Goal: Task Accomplishment & Management: Complete application form

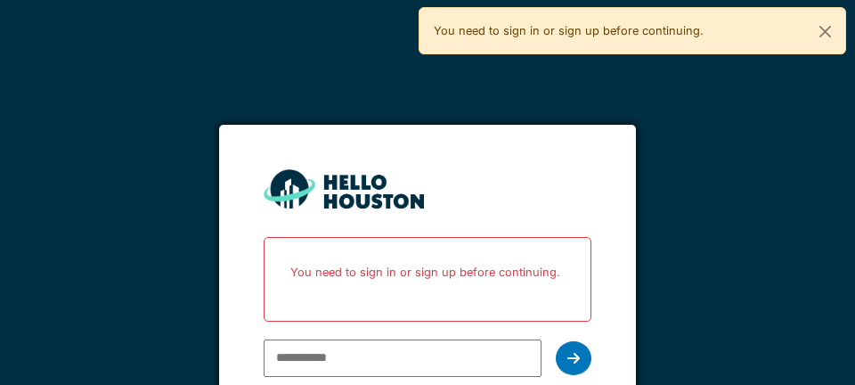
scroll to position [22, 0]
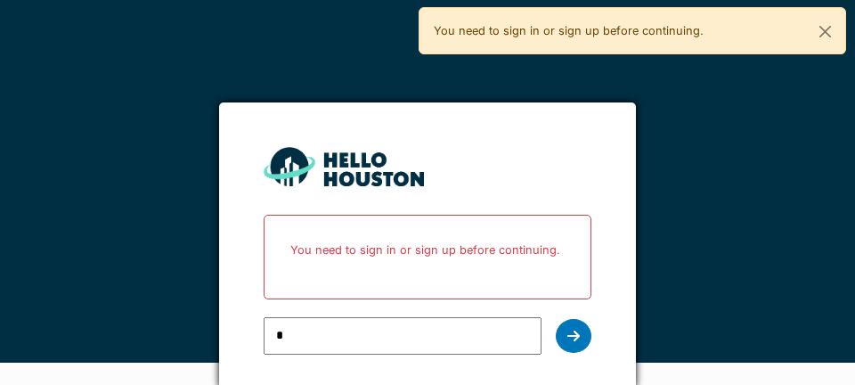
type input "**********"
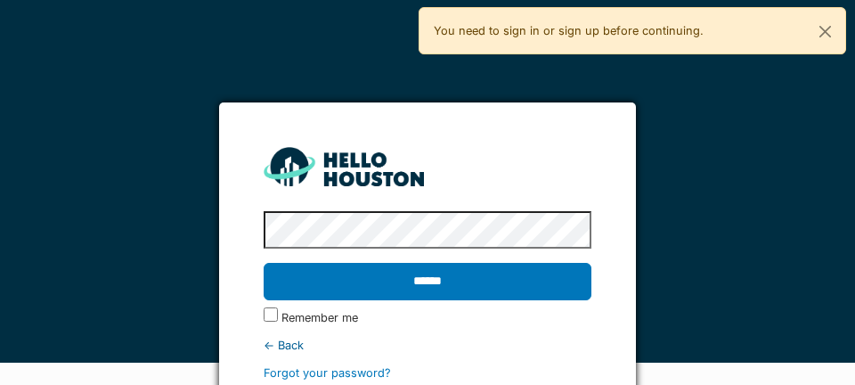
click at [491, 285] on input "******" at bounding box center [427, 281] width 327 height 37
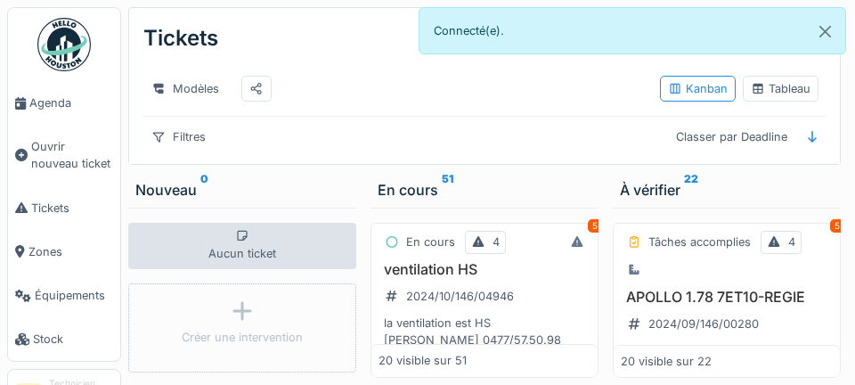
click at [68, 102] on span "Agenda" at bounding box center [71, 102] width 84 height 17
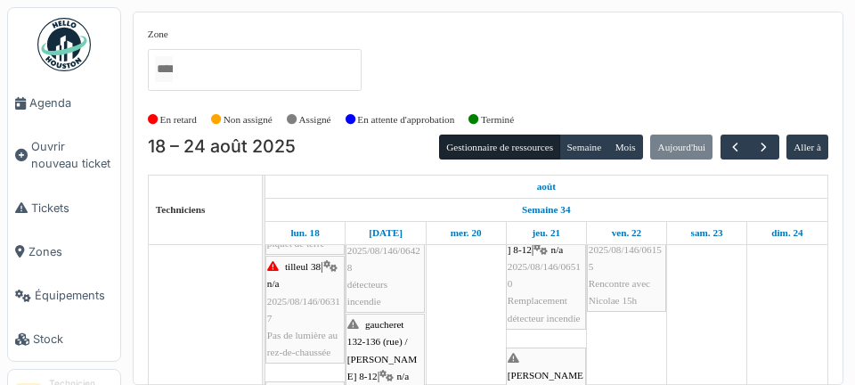
scroll to position [275, 0]
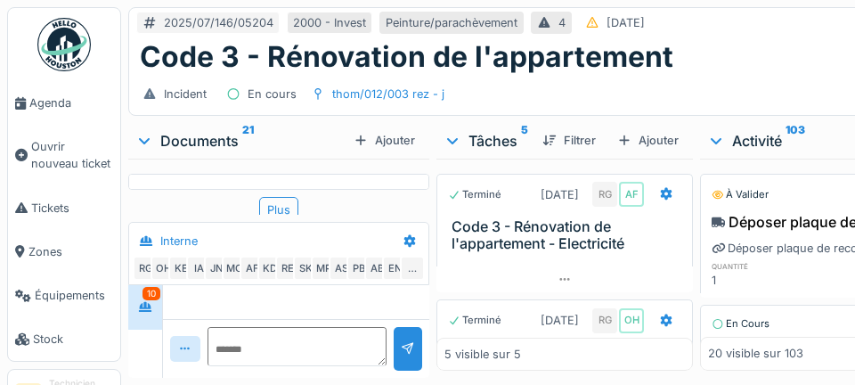
scroll to position [925, 0]
click at [666, 329] on div at bounding box center [666, 320] width 14 height 17
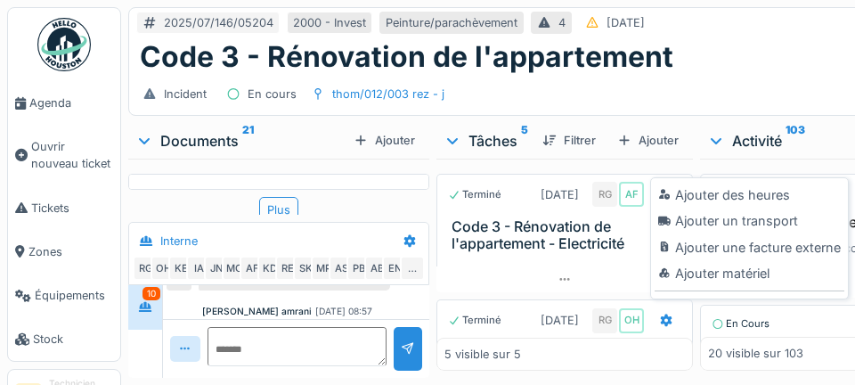
click at [719, 274] on div "Ajouter matériel" at bounding box center [750, 273] width 190 height 27
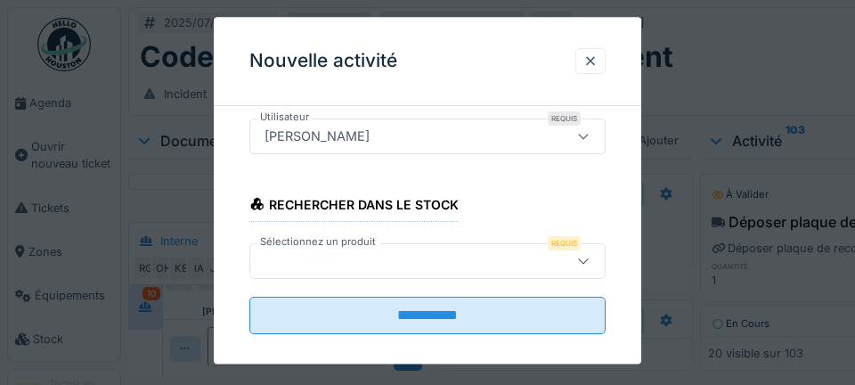
scroll to position [281, 0]
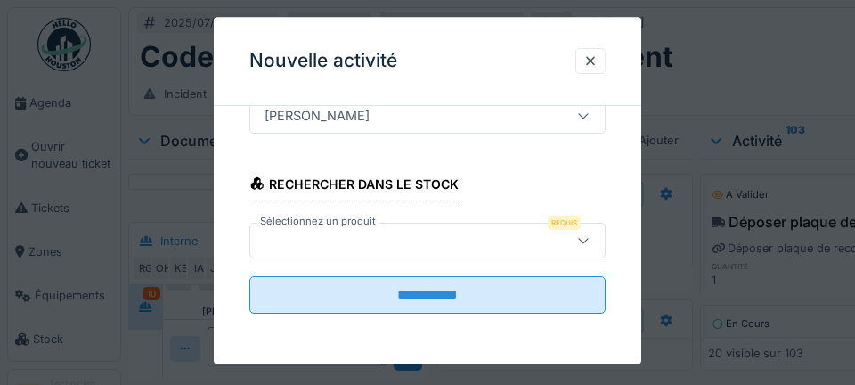
click at [352, 243] on div at bounding box center [403, 241] width 292 height 20
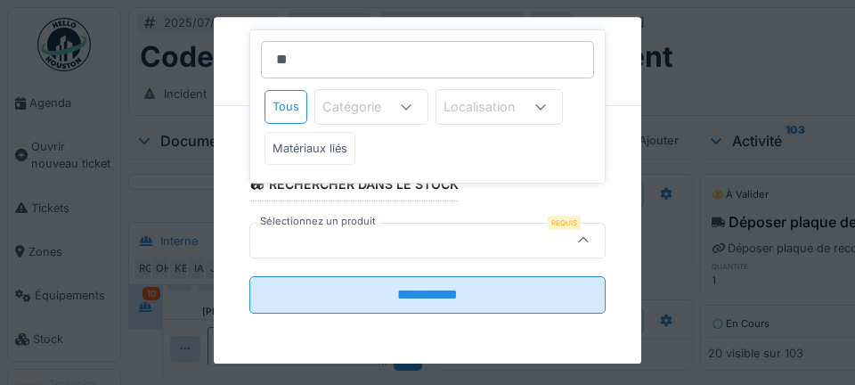
type input "***"
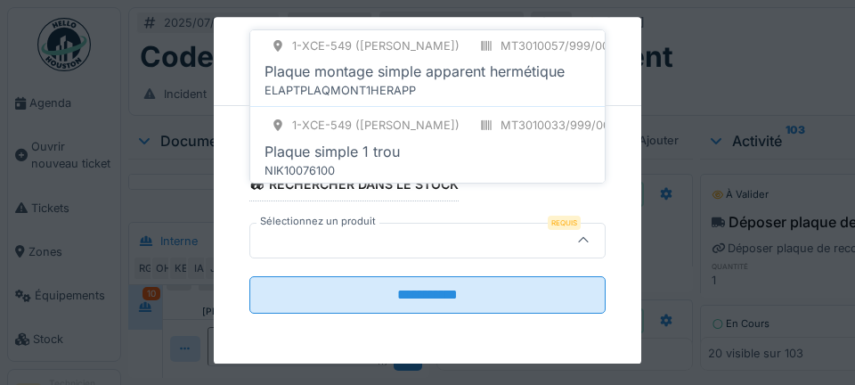
scroll to position [951, 0]
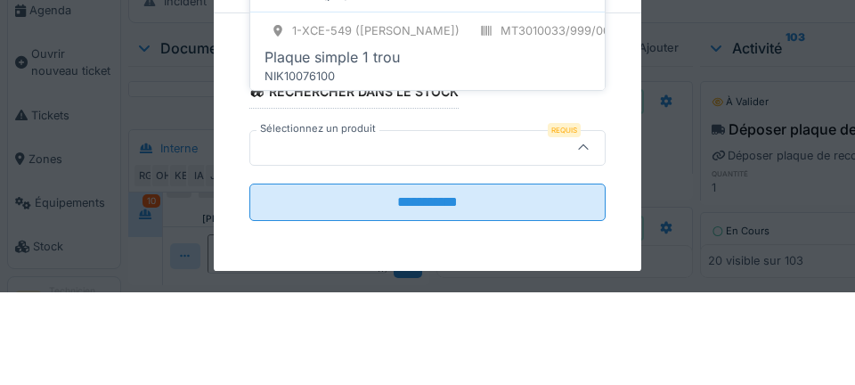
click at [445, 155] on div "Plaque simple 1 trou" at bounding box center [659, 149] width 789 height 21
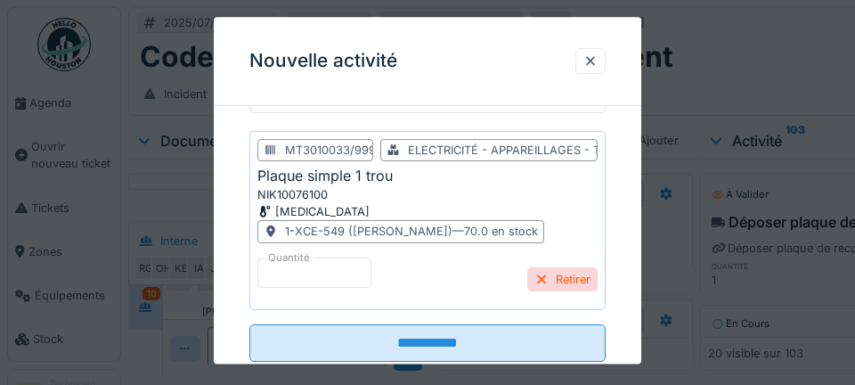
scroll to position [427, 0]
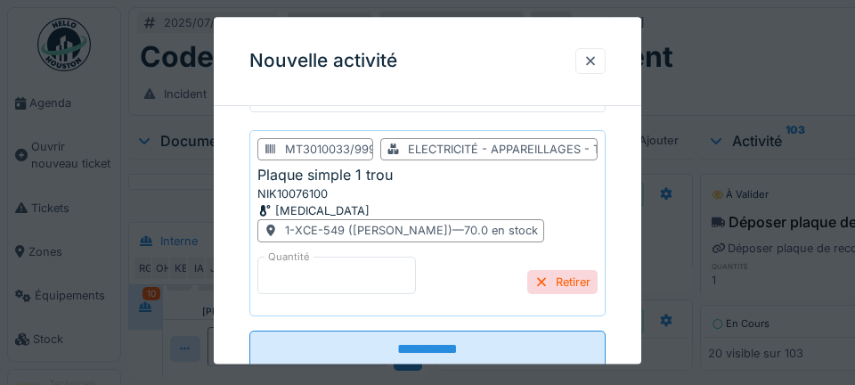
click at [306, 269] on input "*" at bounding box center [336, 275] width 159 height 37
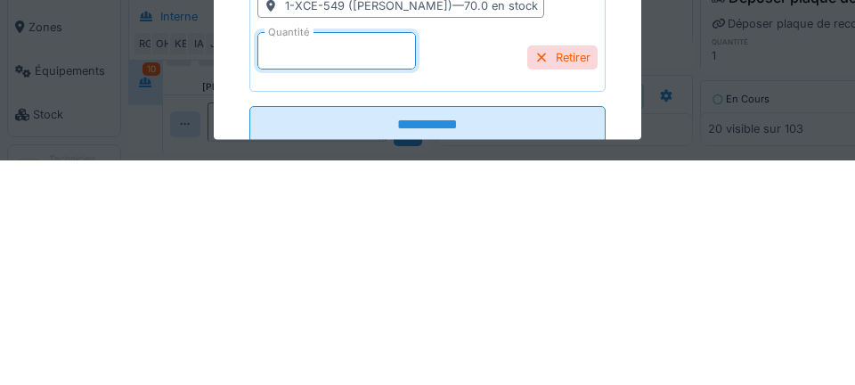
type input "*"
click at [249, 331] on input "**********" at bounding box center [427, 349] width 356 height 37
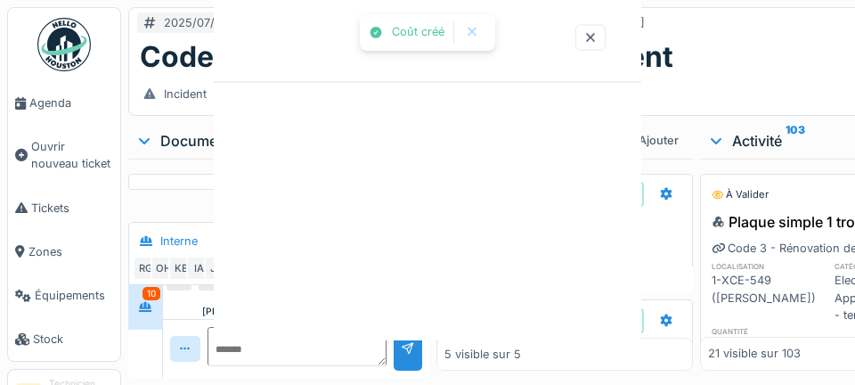
scroll to position [0, 0]
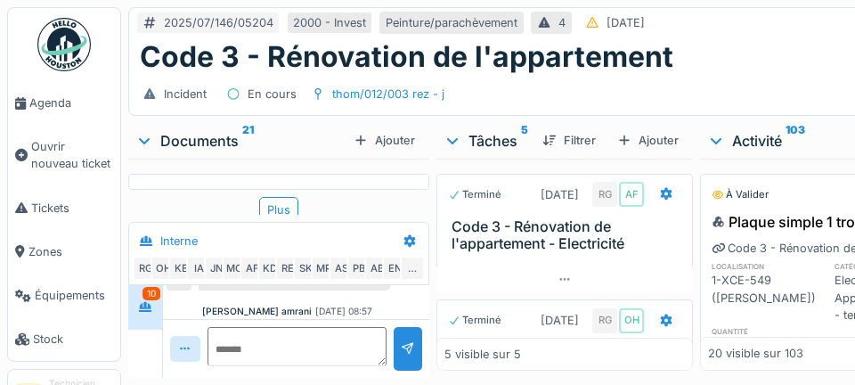
click at [670, 188] on icon at bounding box center [666, 194] width 14 height 12
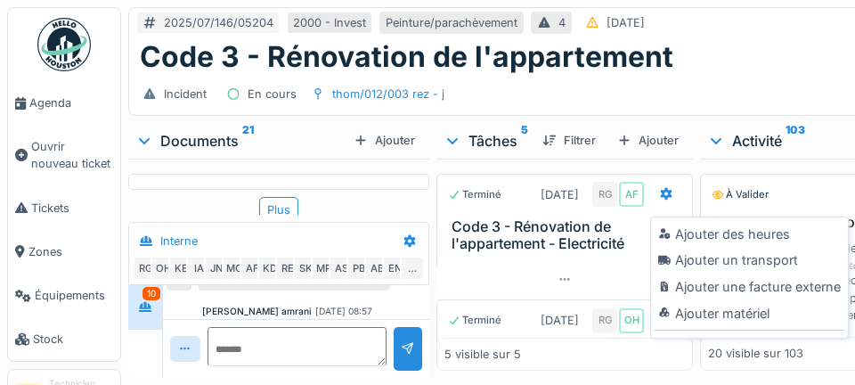
click at [750, 316] on div "Ajouter matériel" at bounding box center [750, 313] width 190 height 27
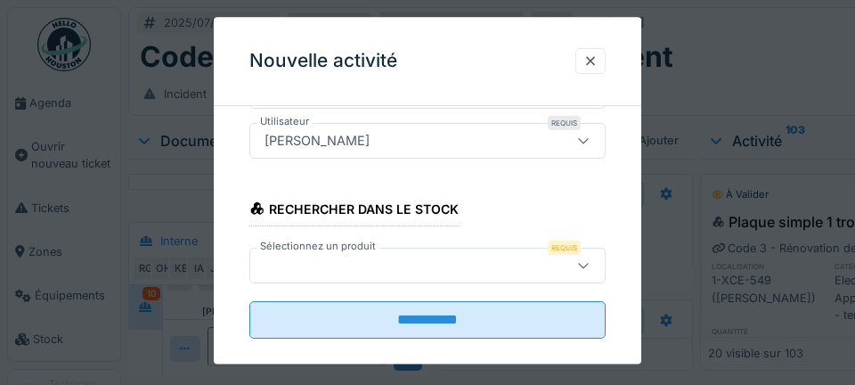
scroll to position [281, 0]
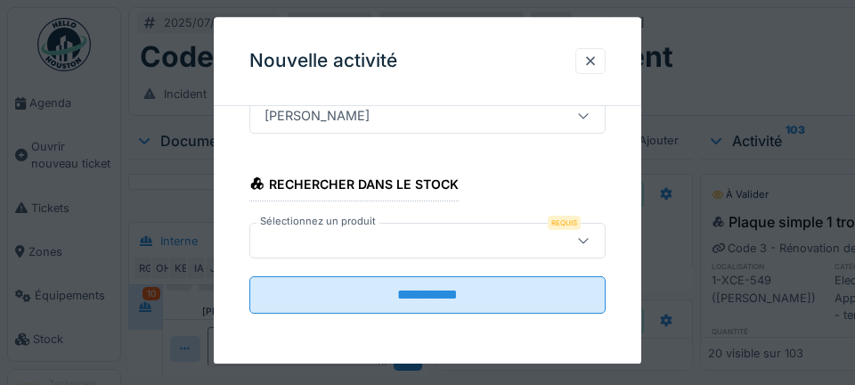
click at [330, 238] on div at bounding box center [403, 241] width 292 height 20
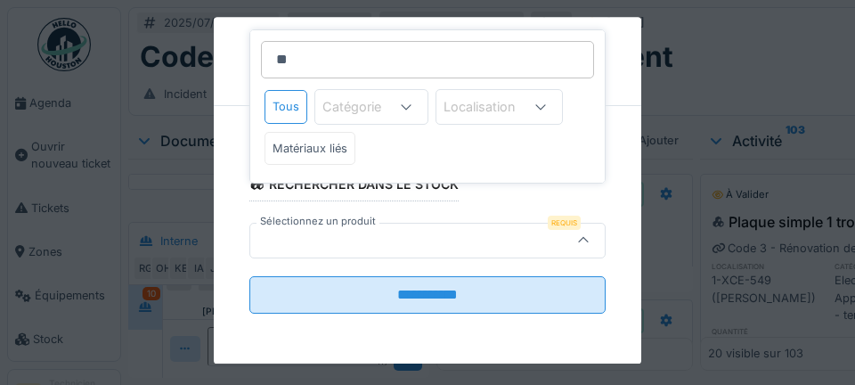
type input "***"
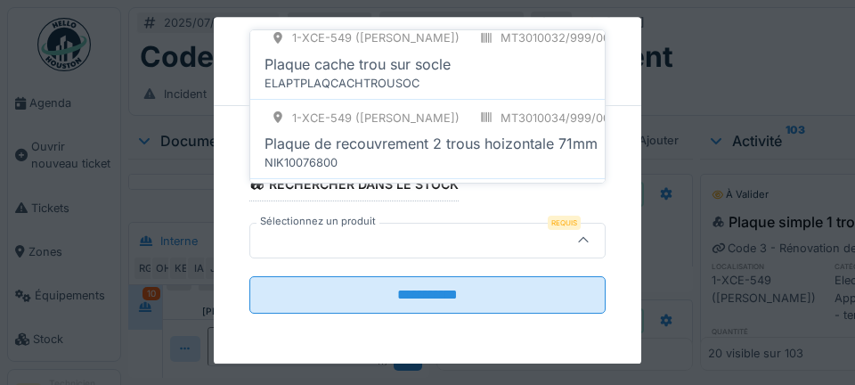
scroll to position [401, 0]
click at [474, 64] on div "Plaque cache trou sur socle" at bounding box center [659, 62] width 789 height 21
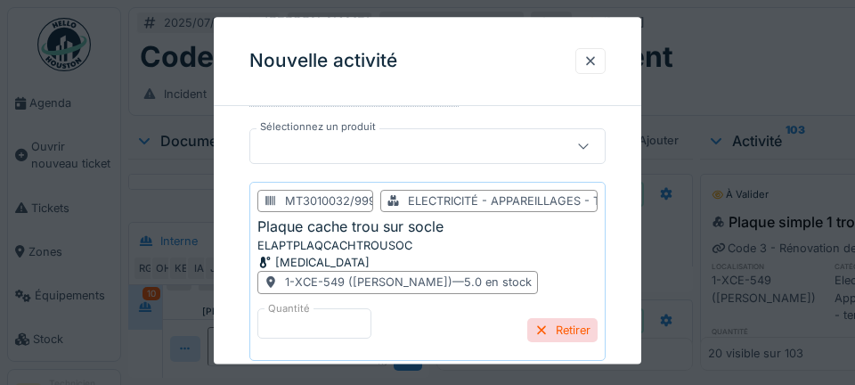
scroll to position [388, 0]
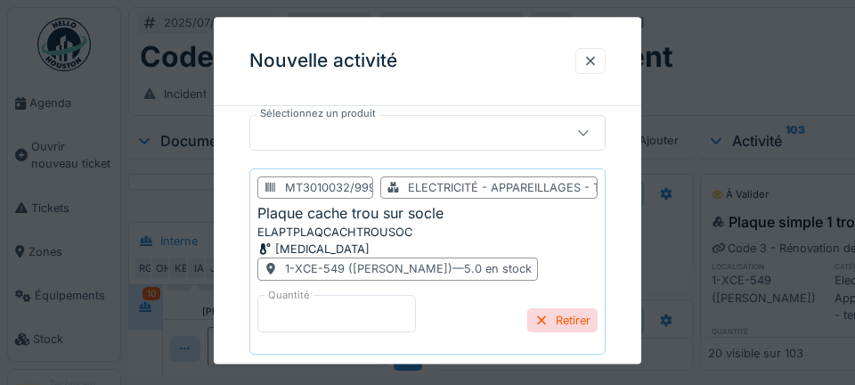
click at [313, 314] on input "*" at bounding box center [336, 313] width 159 height 37
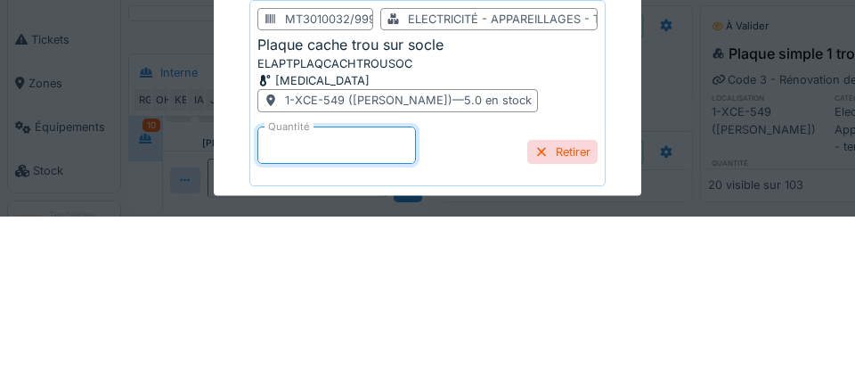
scroll to position [20, 0]
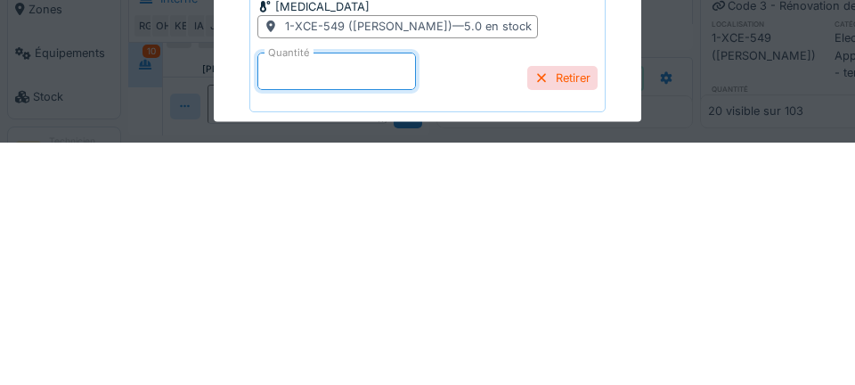
type input "*"
click at [249, 369] on input "**********" at bounding box center [427, 387] width 356 height 37
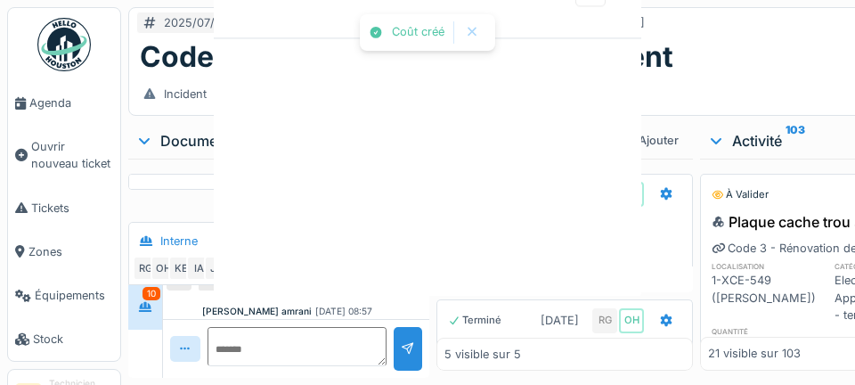
scroll to position [0, 0]
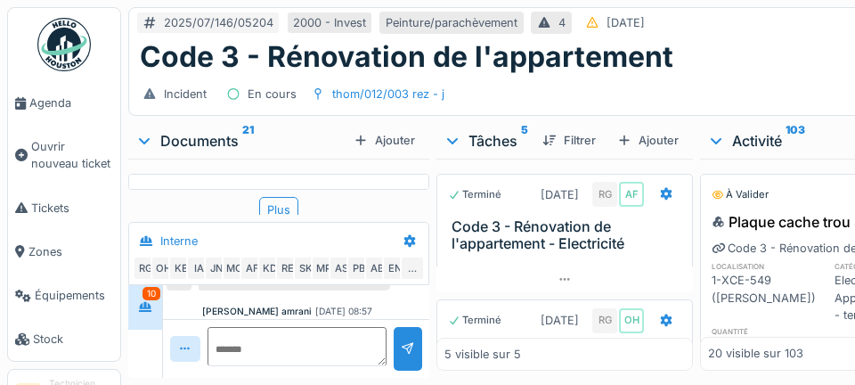
click at [674, 182] on div at bounding box center [666, 195] width 30 height 26
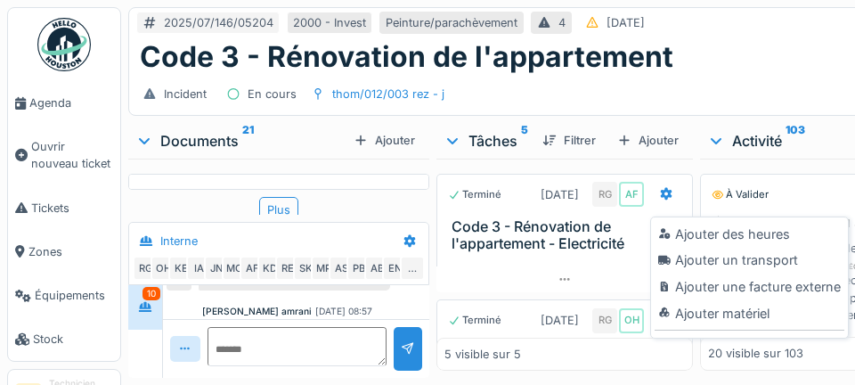
click at [752, 300] on div "Ajouter matériel" at bounding box center [750, 313] width 190 height 27
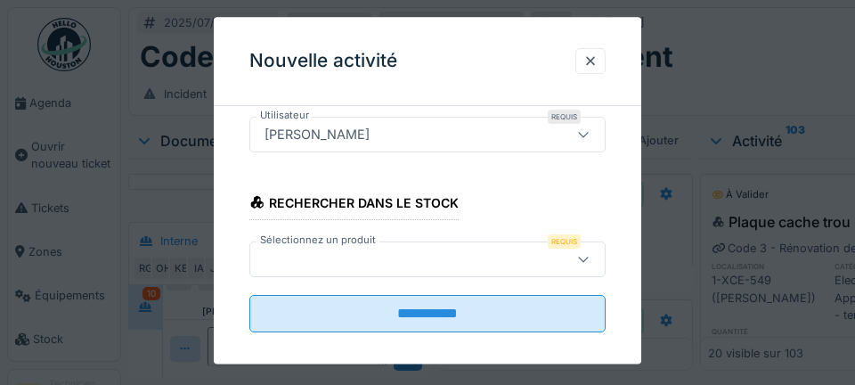
scroll to position [264, 0]
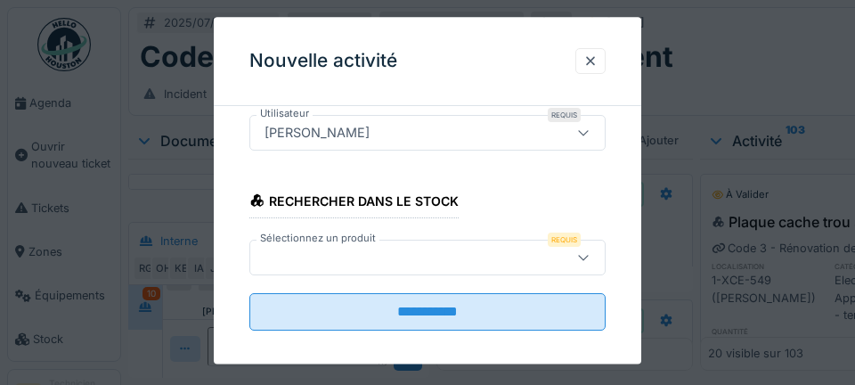
click at [337, 257] on div at bounding box center [403, 258] width 292 height 20
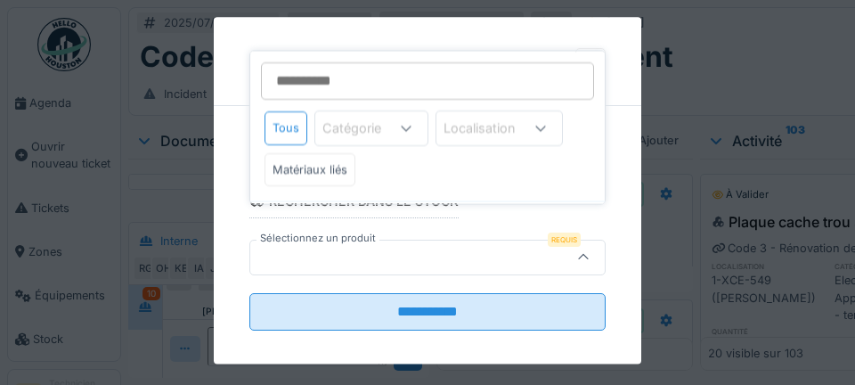
scroll to position [281, 0]
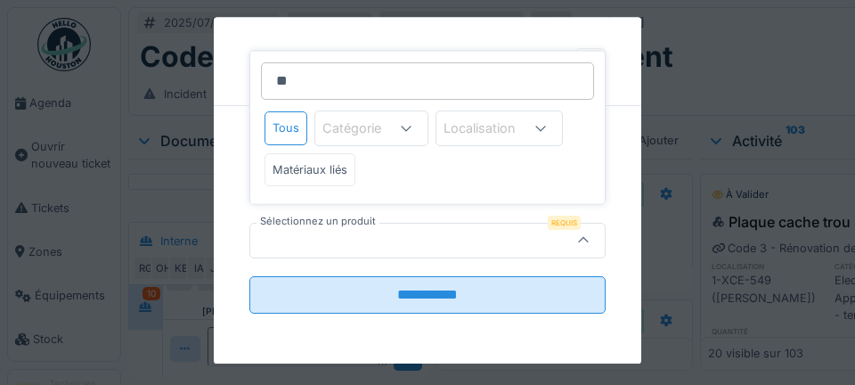
type input "***"
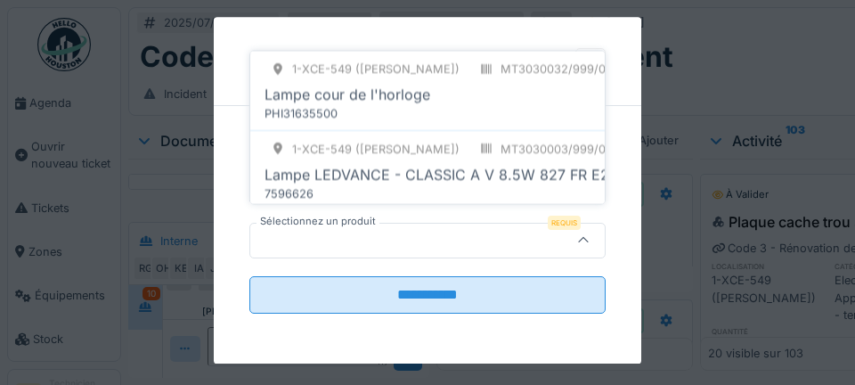
scroll to position [154, 0]
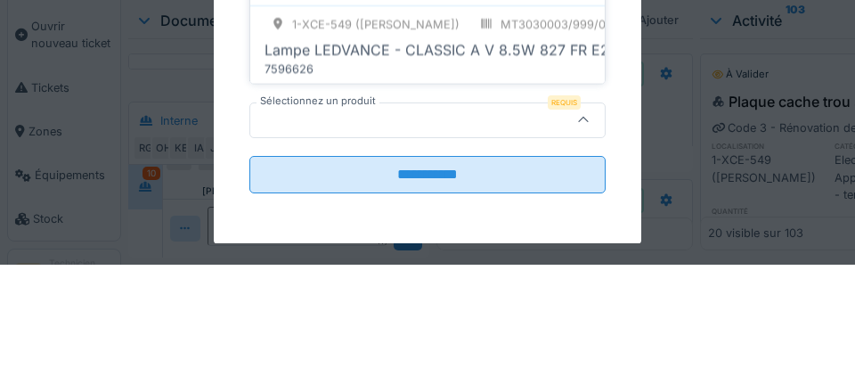
click at [503, 159] on div "Lampe LEDVANCE - CLASSIC A V 8.5W 827 FR E27" at bounding box center [441, 169] width 353 height 21
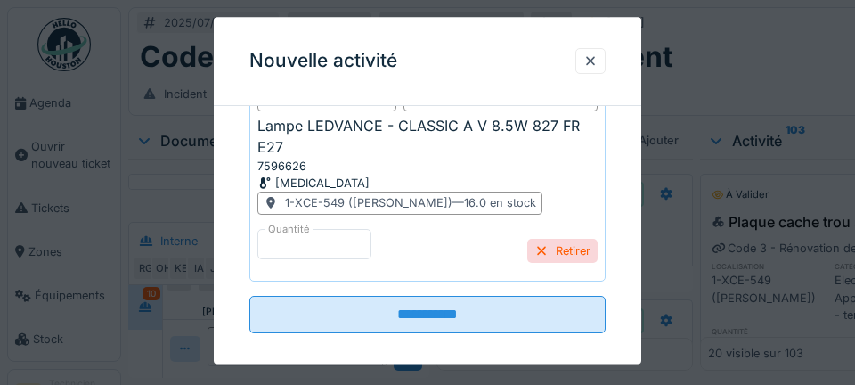
scroll to position [495, 0]
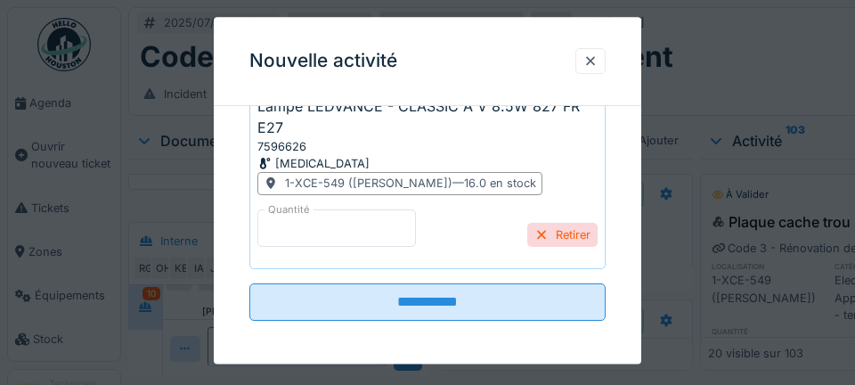
click at [303, 229] on input "*" at bounding box center [336, 227] width 159 height 37
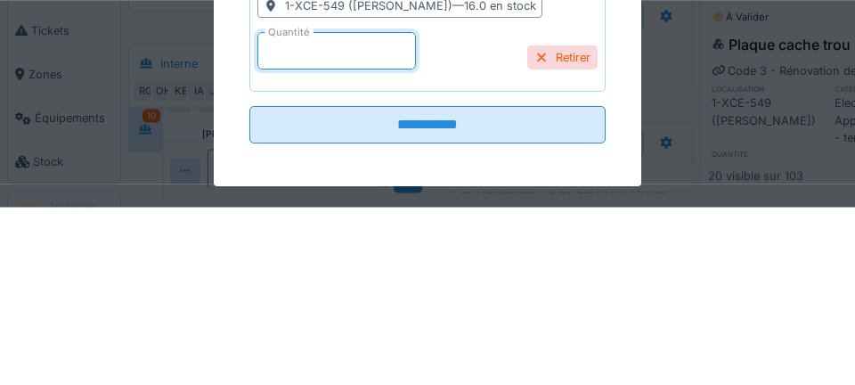
type input "*"
click at [249, 283] on input "**********" at bounding box center [427, 301] width 356 height 37
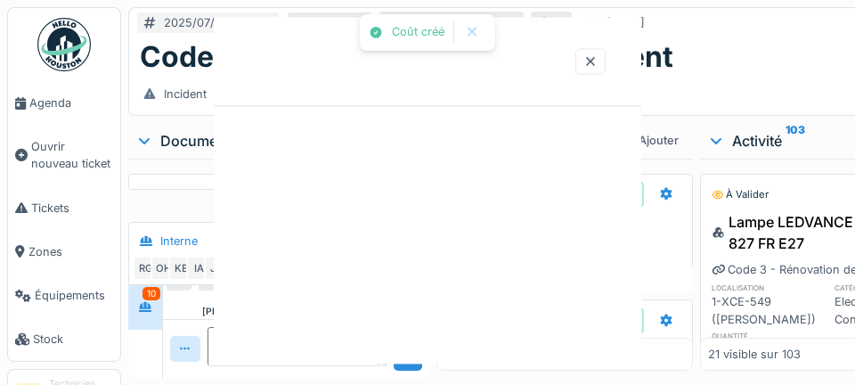
scroll to position [0, 0]
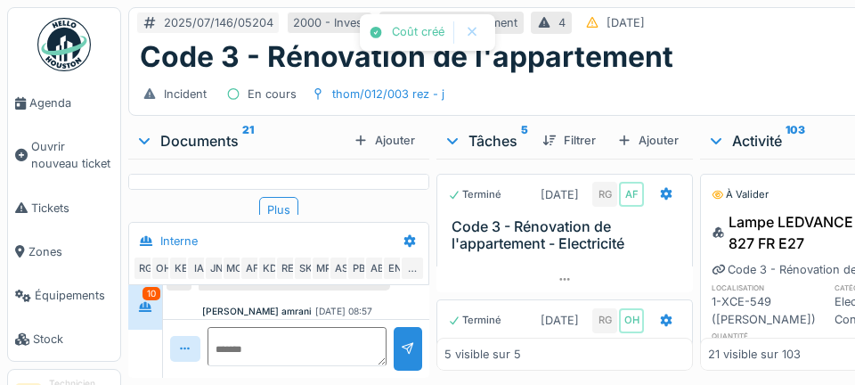
click at [662, 188] on icon at bounding box center [667, 194] width 12 height 12
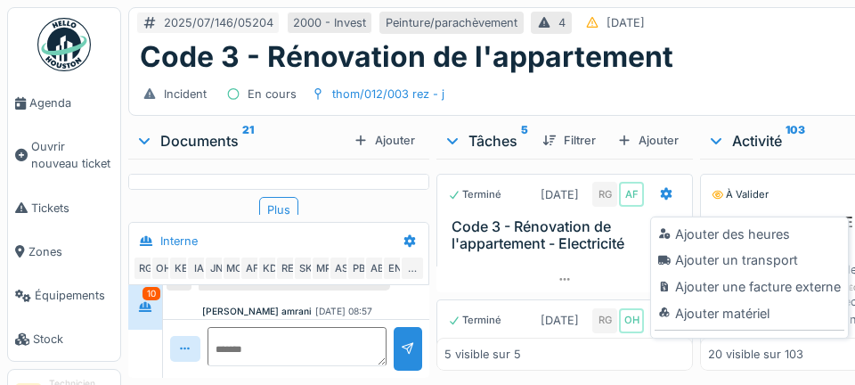
click at [764, 300] on div "Ajouter matériel" at bounding box center [750, 313] width 190 height 27
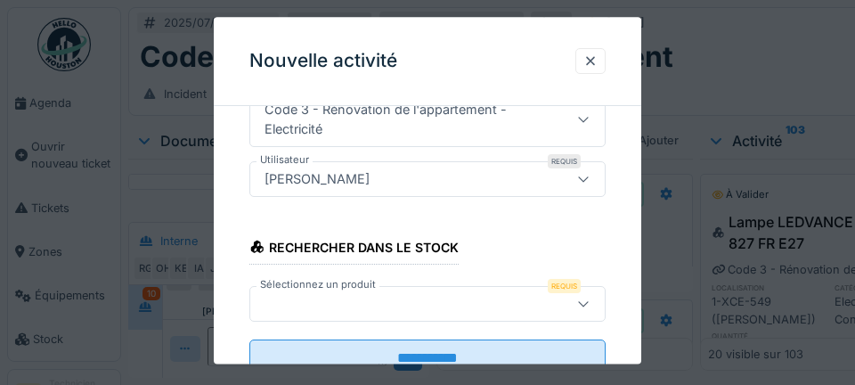
scroll to position [229, 0]
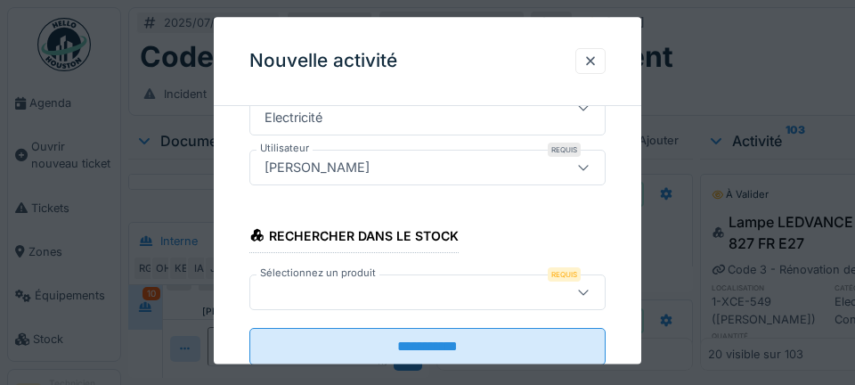
click at [336, 288] on div at bounding box center [403, 292] width 292 height 20
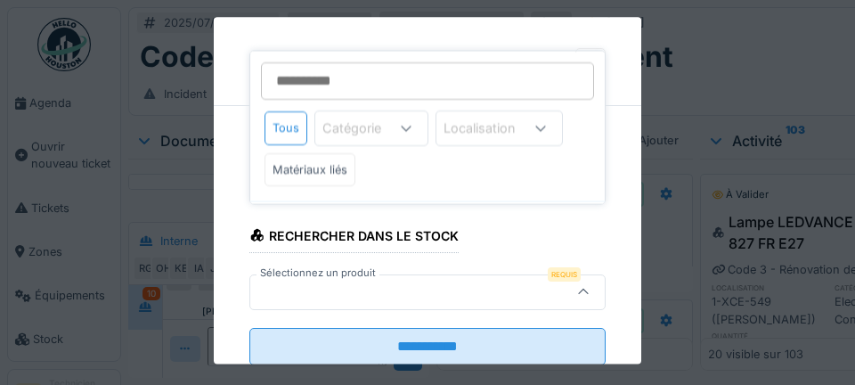
scroll to position [281, 0]
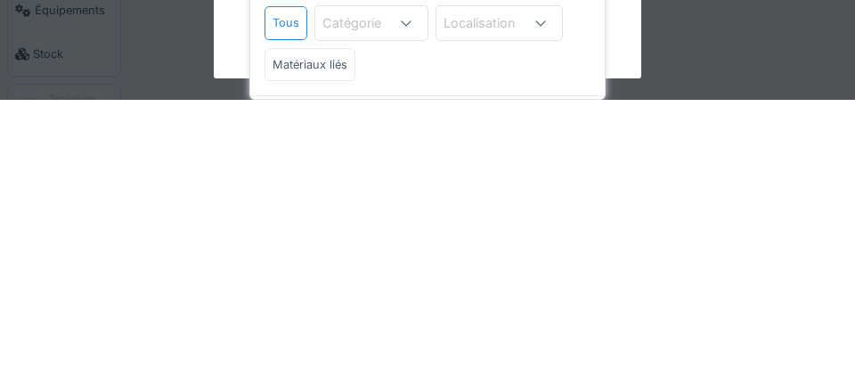
type input "***"
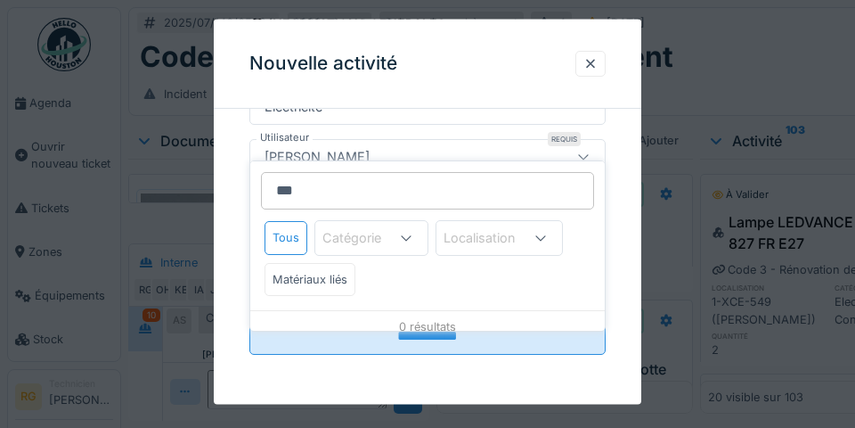
scroll to position [242, 0]
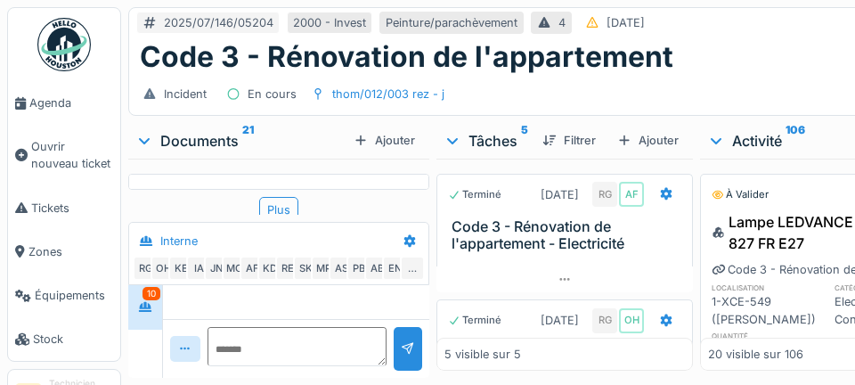
scroll to position [925, 0]
click at [661, 195] on icon at bounding box center [667, 194] width 12 height 12
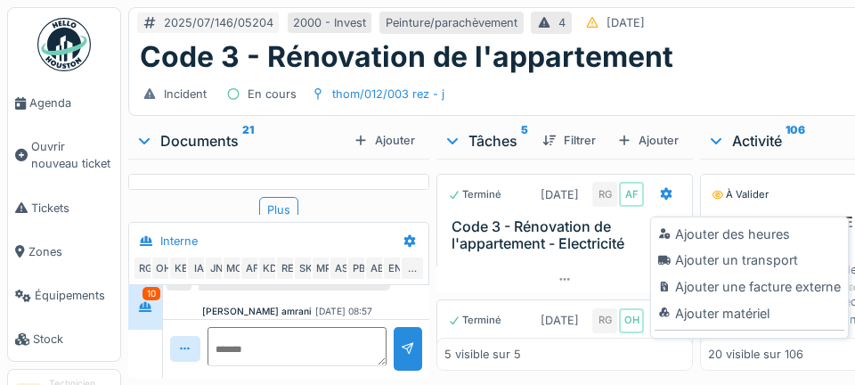
click at [734, 316] on div "Ajouter matériel" at bounding box center [750, 313] width 190 height 27
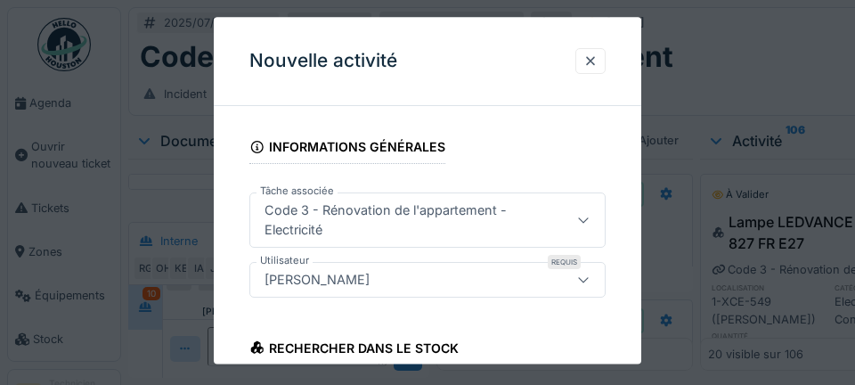
scroll to position [151, 0]
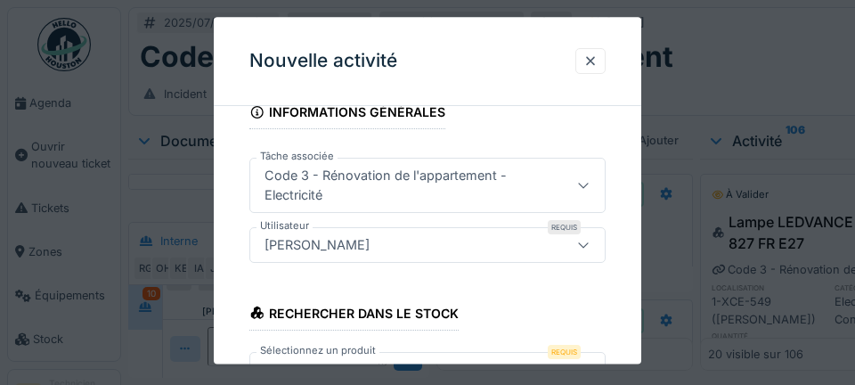
click at [336, 371] on div at bounding box center [403, 370] width 292 height 20
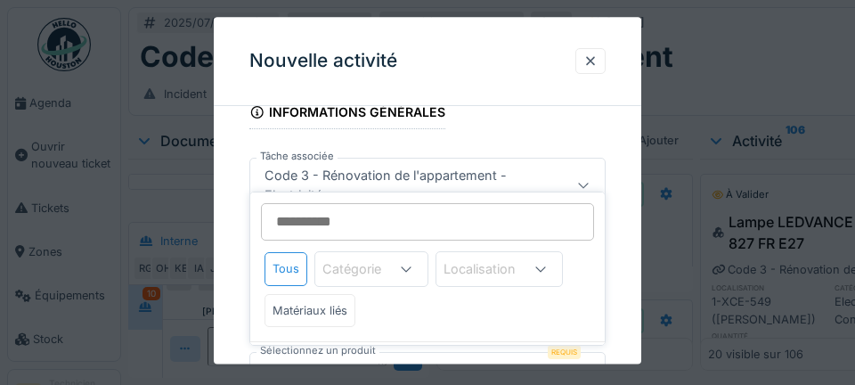
scroll to position [129, 0]
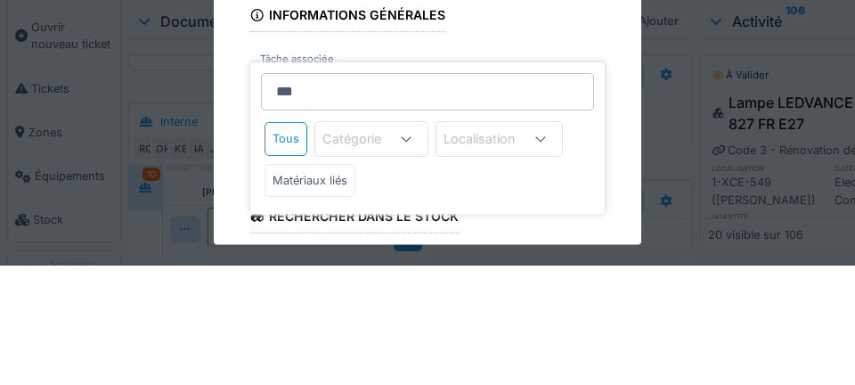
type input "****"
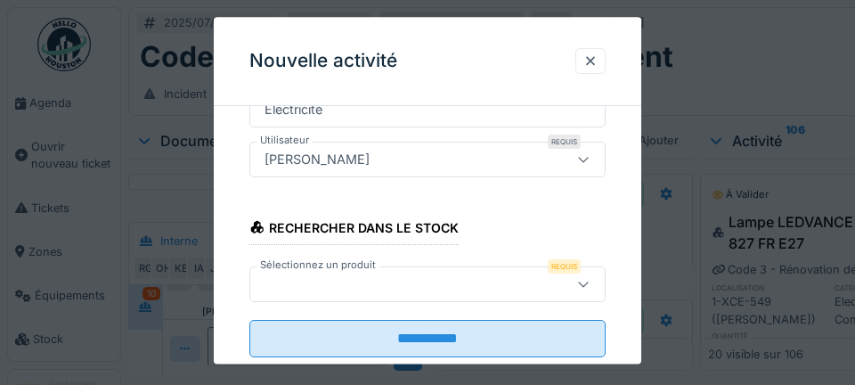
scroll to position [281, 0]
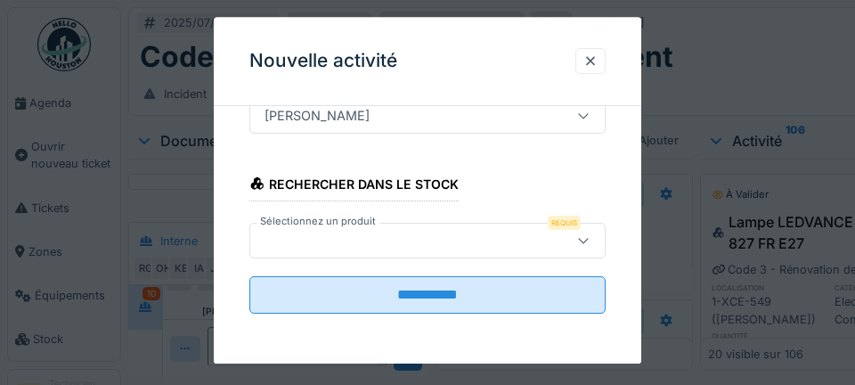
click at [311, 247] on div at bounding box center [403, 241] width 292 height 20
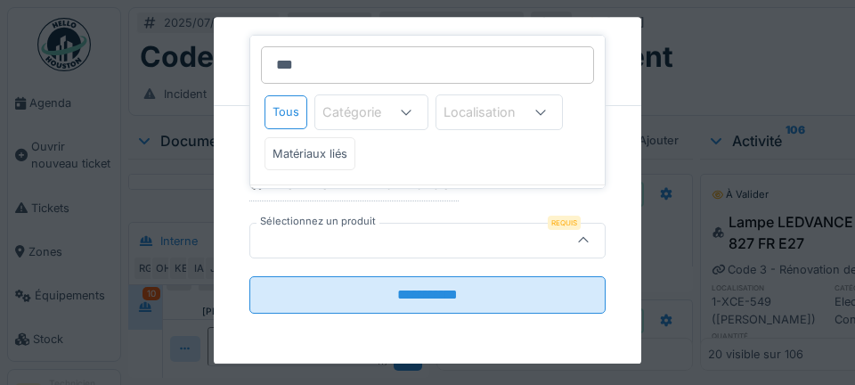
type input "****"
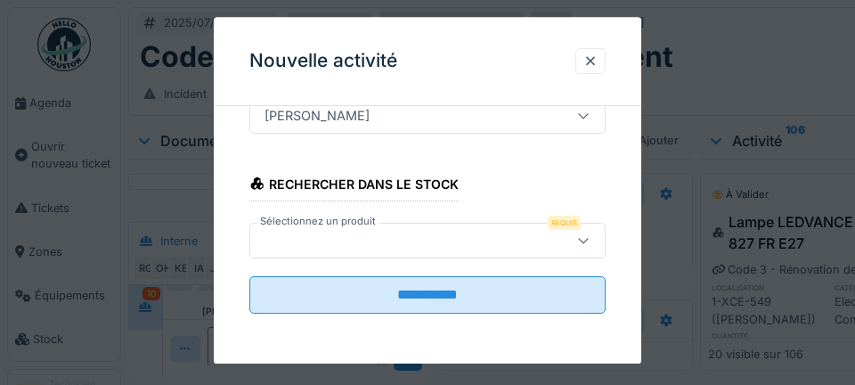
scroll to position [204, 0]
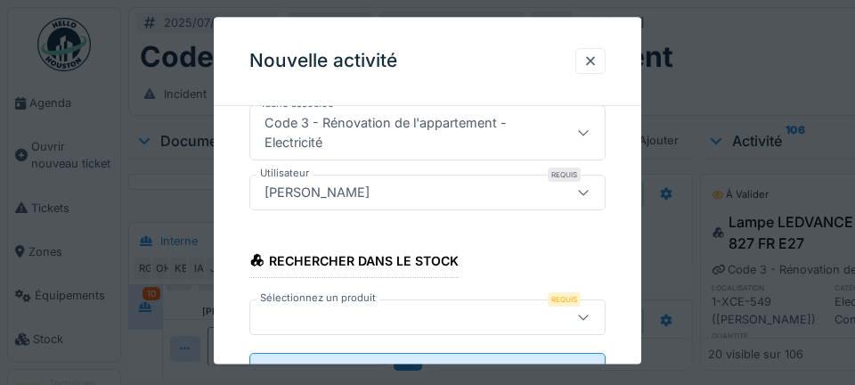
click at [472, 308] on div at bounding box center [427, 317] width 356 height 36
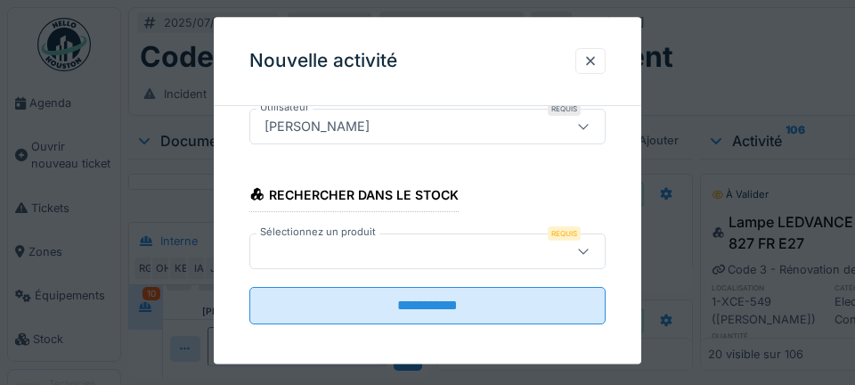
scroll to position [272, 0]
click at [371, 241] on div at bounding box center [403, 250] width 292 height 20
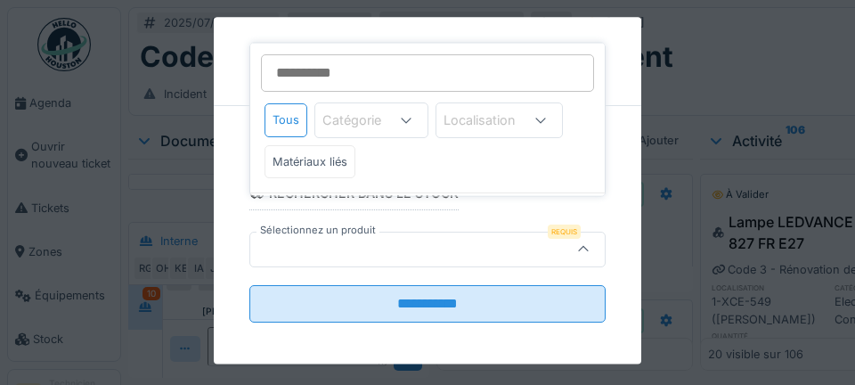
scroll to position [281, 0]
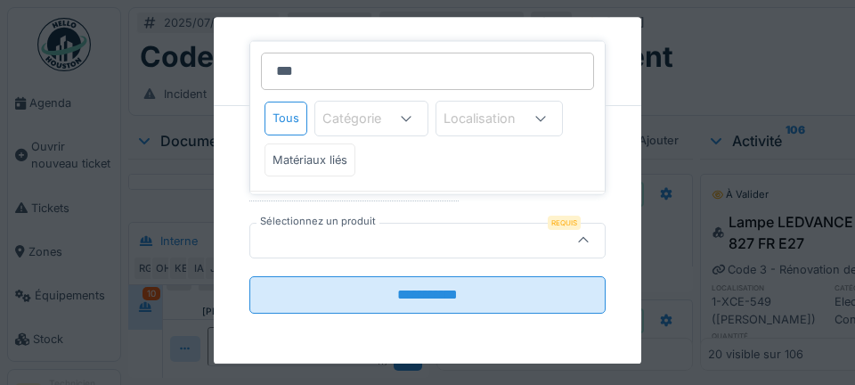
type input "****"
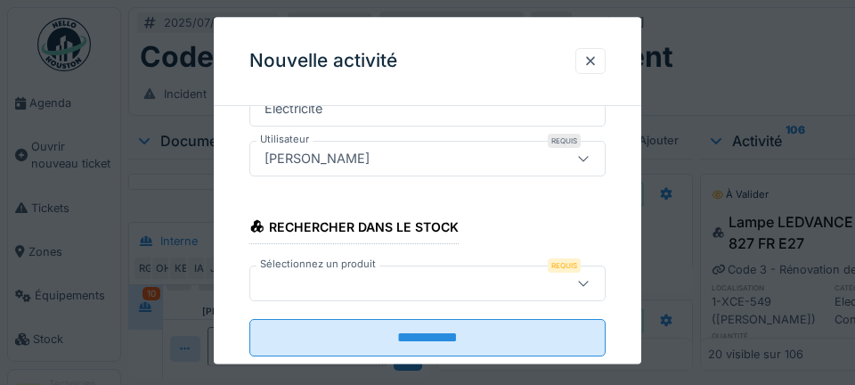
scroll to position [240, 0]
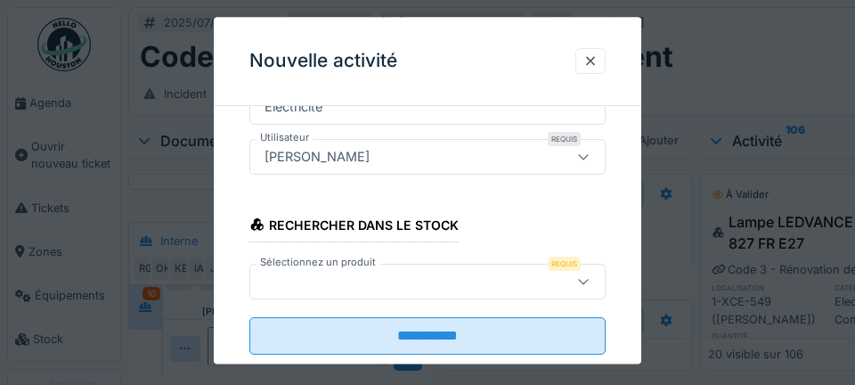
click at [347, 282] on div at bounding box center [403, 282] width 292 height 20
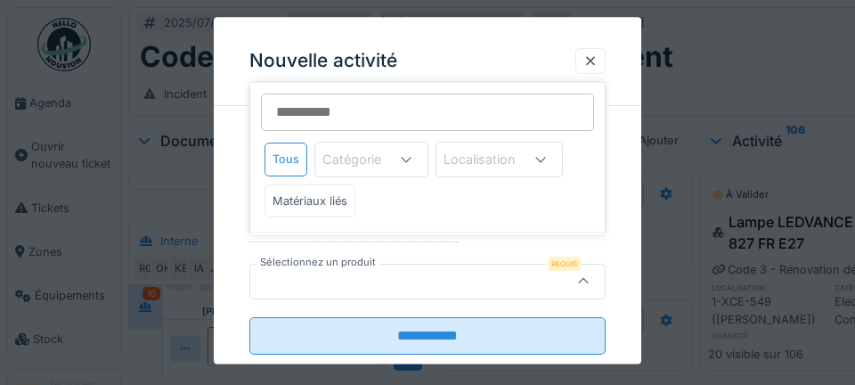
scroll to position [281, 0]
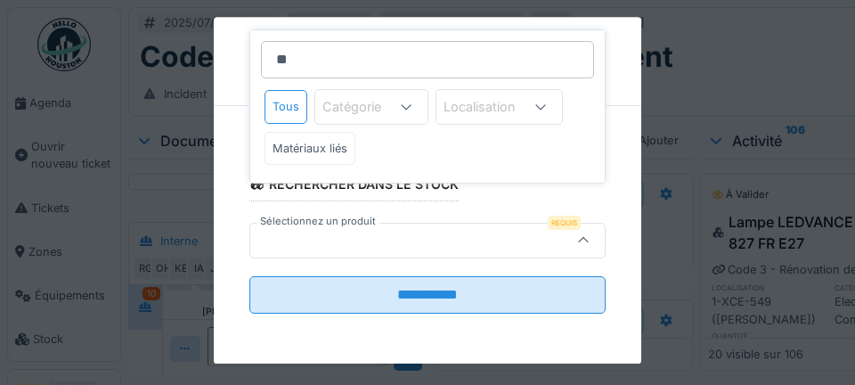
type input "***"
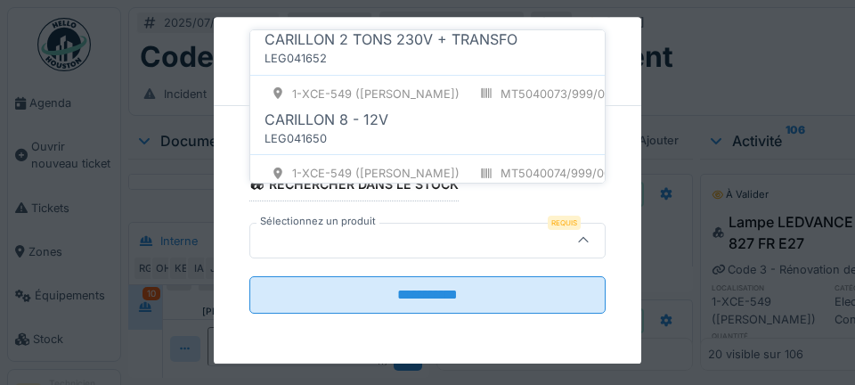
scroll to position [233, 0]
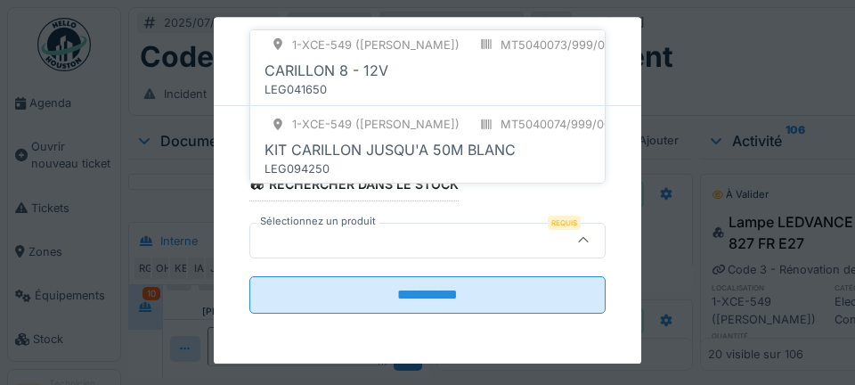
click at [432, 70] on div "CARILLON 8 - 12V" at bounding box center [615, 70] width 700 height 21
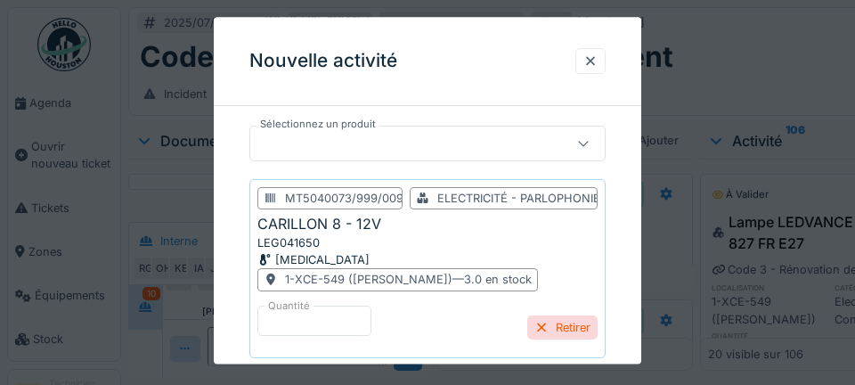
scroll to position [380, 0]
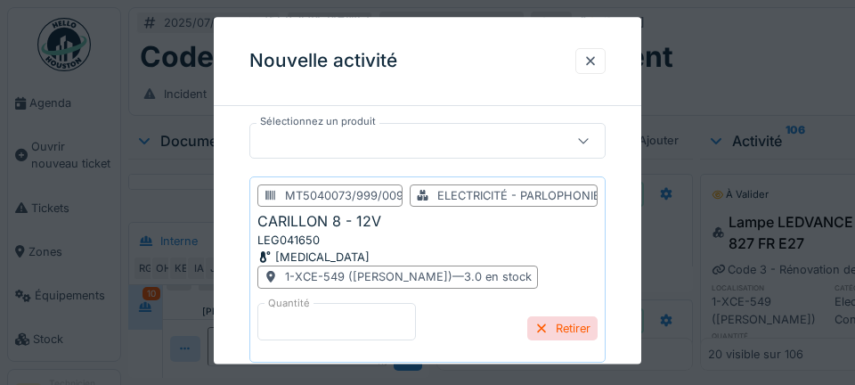
click at [290, 323] on input "*" at bounding box center [336, 321] width 159 height 37
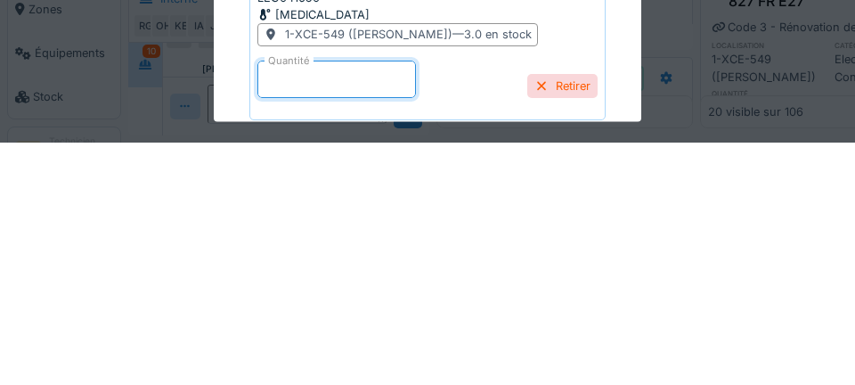
scroll to position [29, 0]
type input "*"
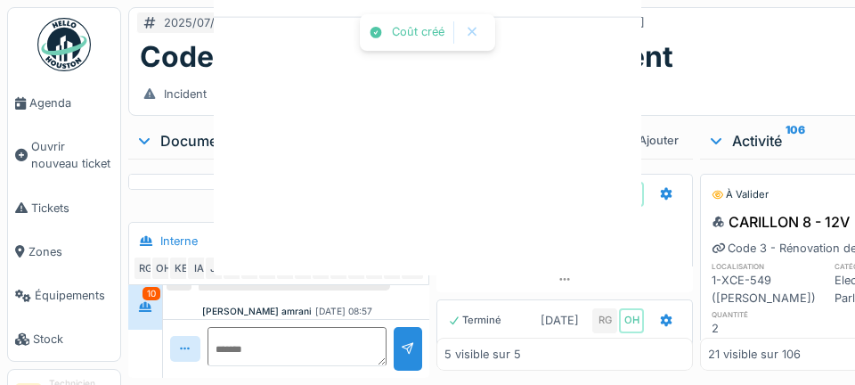
scroll to position [0, 0]
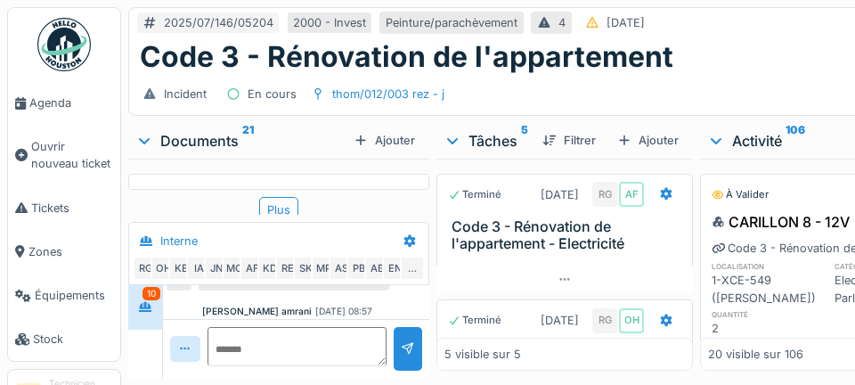
click at [397, 128] on div "Ajouter" at bounding box center [385, 140] width 76 height 24
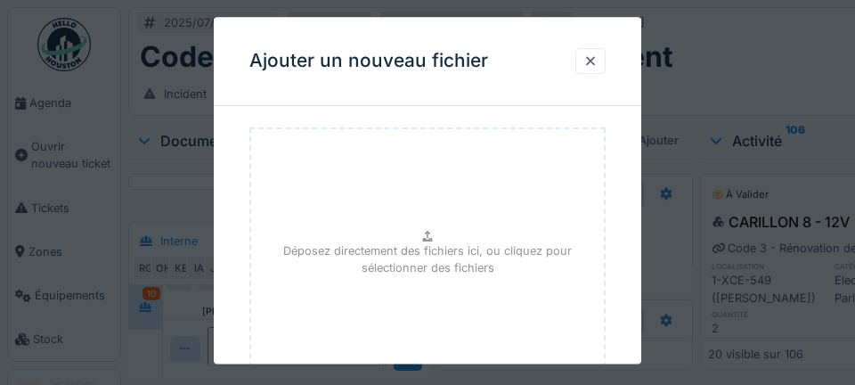
click at [442, 255] on p "Déposez directement des fichiers ici, ou cliquez pour sélectionner des fichiers" at bounding box center [428, 260] width 324 height 34
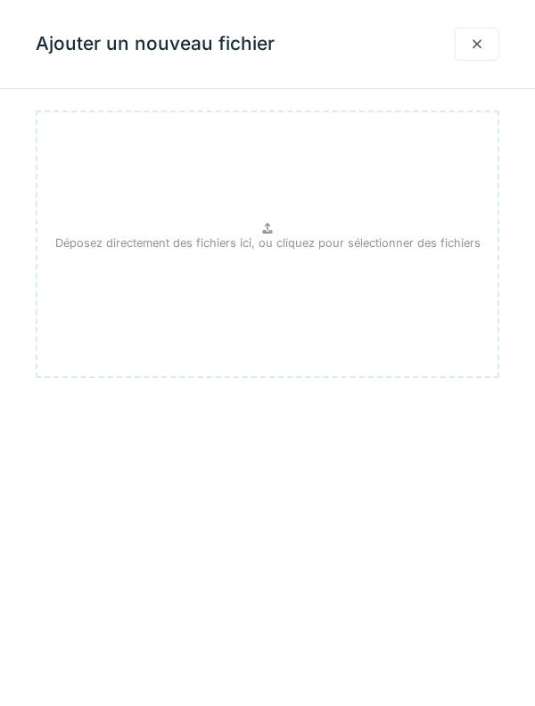
click at [266, 248] on p "Déposez directement des fichiers ici, ou cliquez pour sélectionner des fichiers" at bounding box center [267, 242] width 425 height 17
type input "**********"
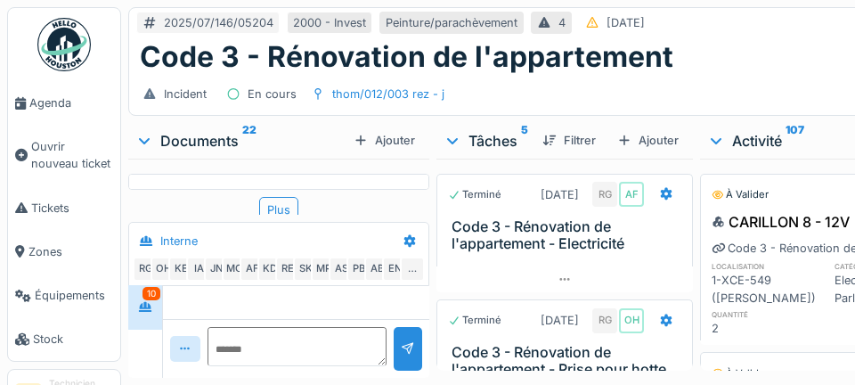
scroll to position [925, 0]
click at [403, 128] on div "Ajouter" at bounding box center [385, 140] width 76 height 24
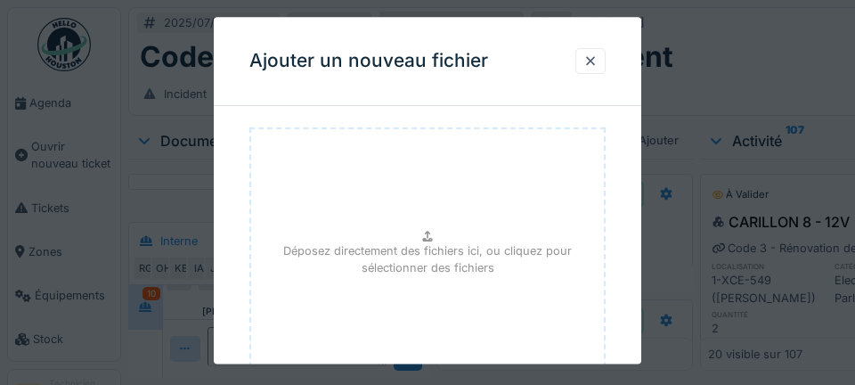
click at [437, 263] on p "Déposez directement des fichiers ici, ou cliquez pour sélectionner des fichiers" at bounding box center [428, 260] width 324 height 34
type input "**********"
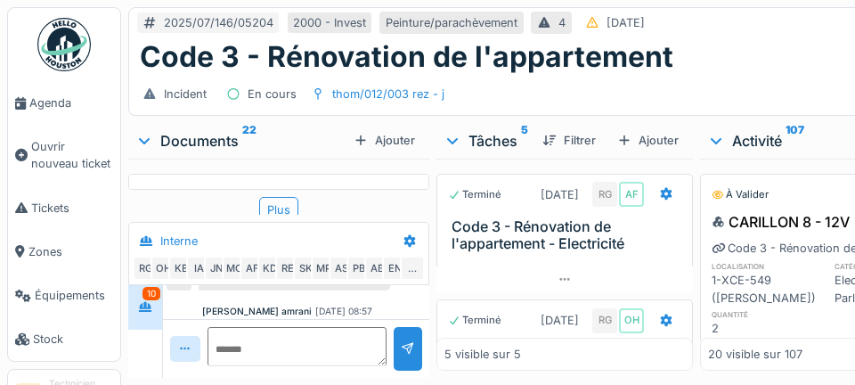
click at [407, 128] on div "Ajouter" at bounding box center [385, 140] width 76 height 24
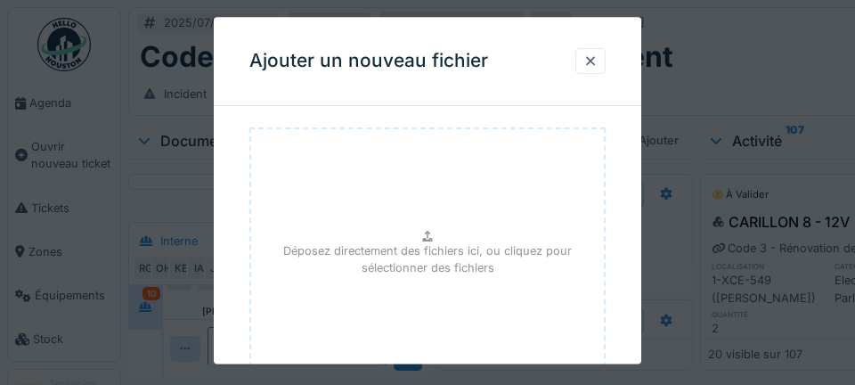
click at [448, 263] on p "Déposez directement des fichiers ici, ou cliquez pour sélectionner des fichiers" at bounding box center [428, 260] width 324 height 34
type input "**********"
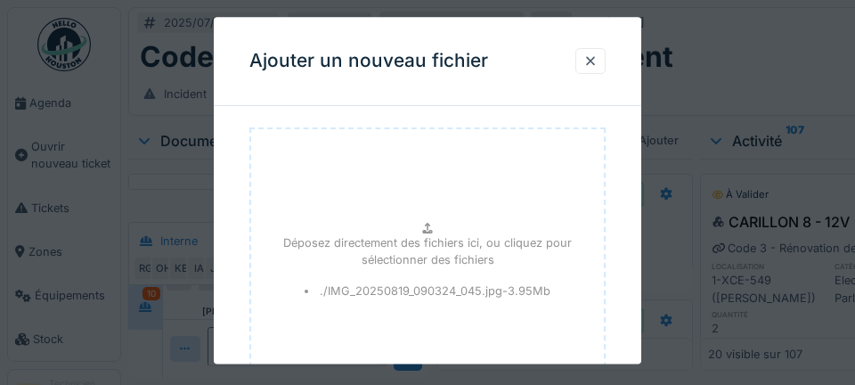
click at [445, 264] on p "Déposez directement des fichiers ici, ou cliquez pour sélectionner des fichiers" at bounding box center [428, 251] width 324 height 34
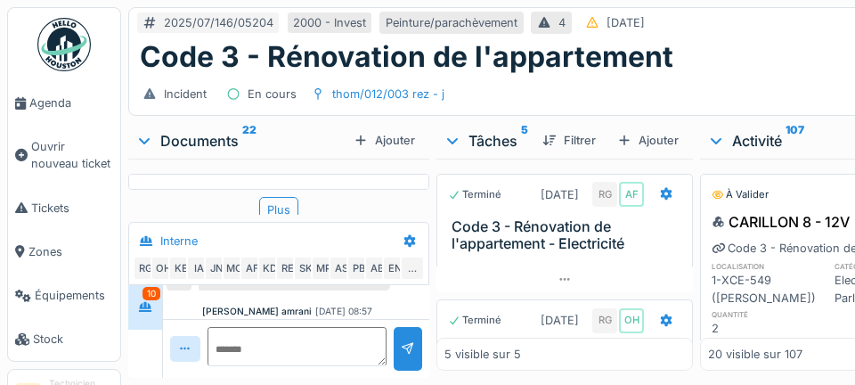
click at [399, 128] on div "Ajouter" at bounding box center [385, 140] width 76 height 24
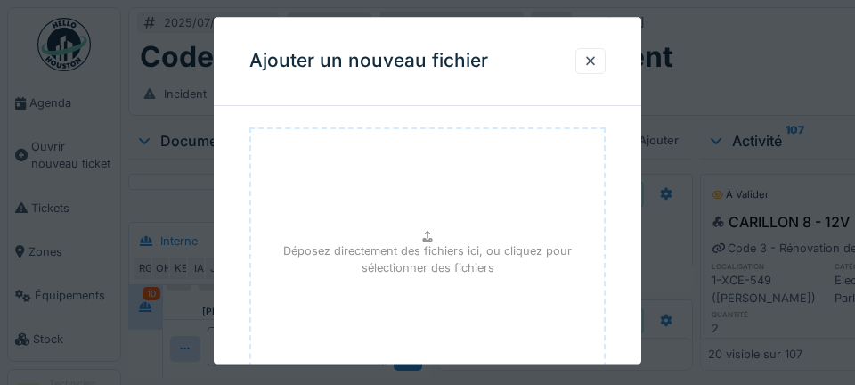
click at [452, 263] on p "Déposez directement des fichiers ici, ou cliquez pour sélectionner des fichiers" at bounding box center [428, 260] width 324 height 34
type input "**********"
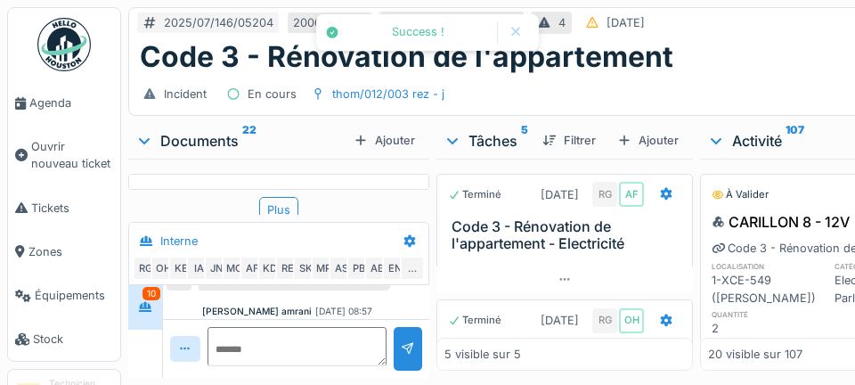
click at [397, 128] on div "Ajouter" at bounding box center [385, 140] width 76 height 24
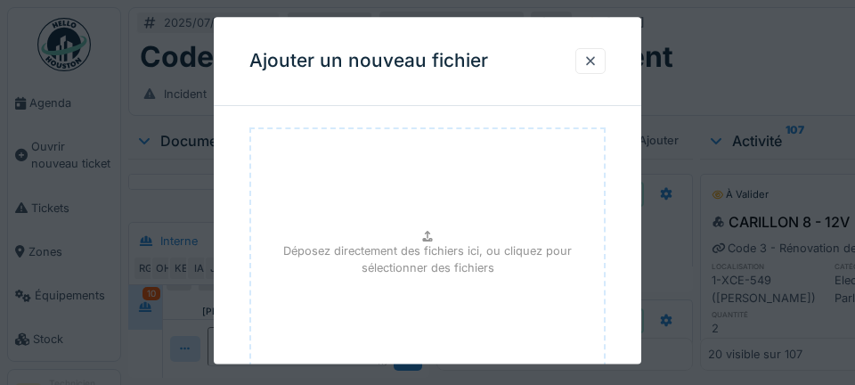
click at [443, 261] on p "Déposez directement des fichiers ici, ou cliquez pour sélectionner des fichiers" at bounding box center [428, 260] width 324 height 34
type input "**********"
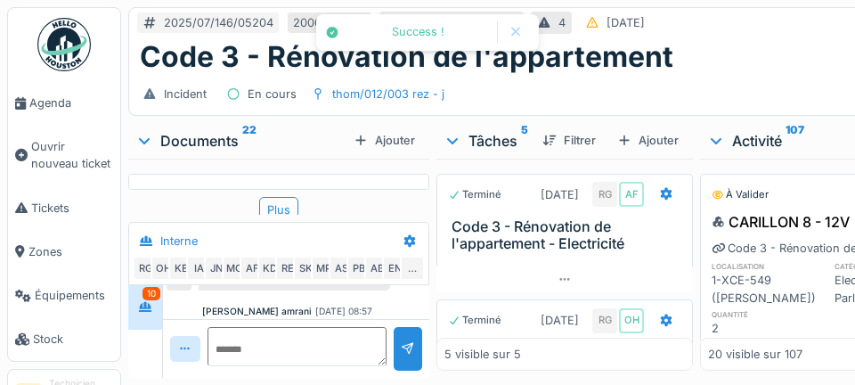
click at [402, 128] on div "Ajouter" at bounding box center [385, 140] width 76 height 24
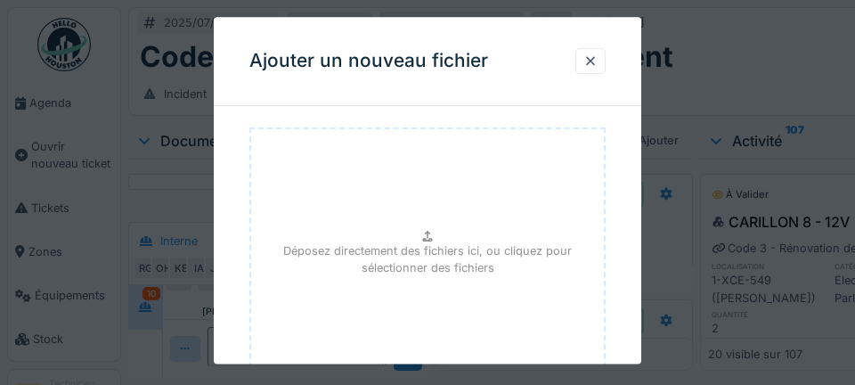
click at [431, 256] on p "Déposez directement des fichiers ici, ou cliquez pour sélectionner des fichiers" at bounding box center [428, 260] width 324 height 34
type input "**********"
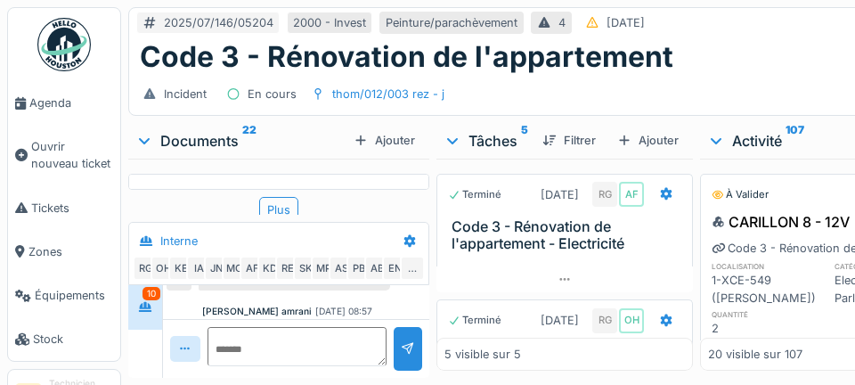
click at [281, 218] on div "Plus" at bounding box center [278, 210] width 39 height 26
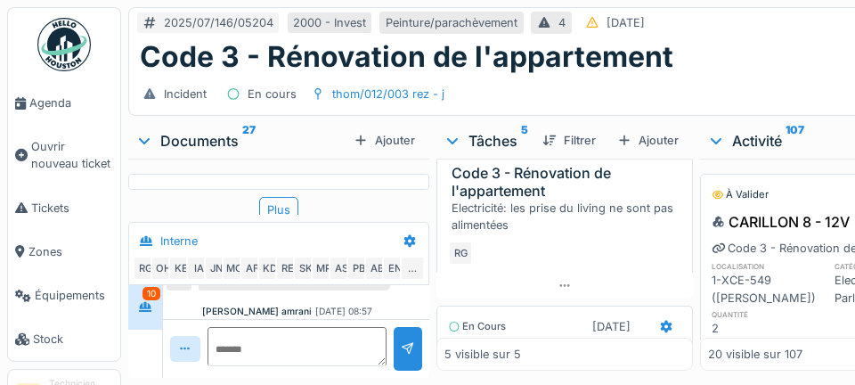
scroll to position [313, 0]
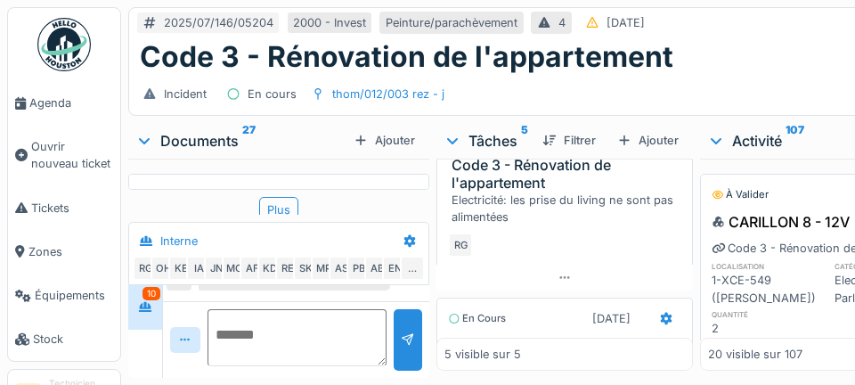
click at [282, 366] on textarea at bounding box center [297, 337] width 179 height 57
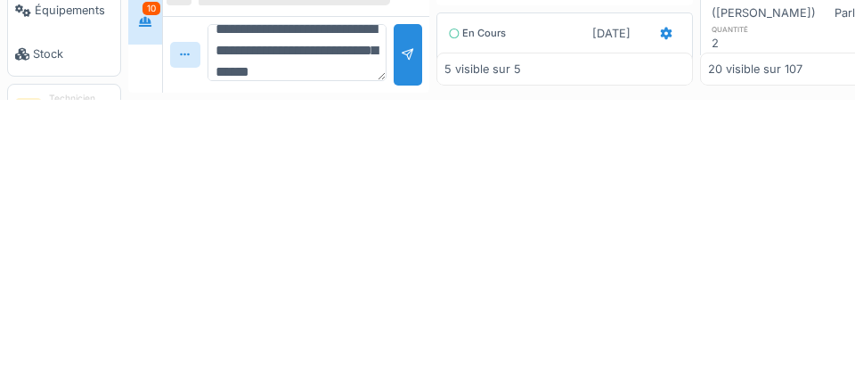
scroll to position [42, 0]
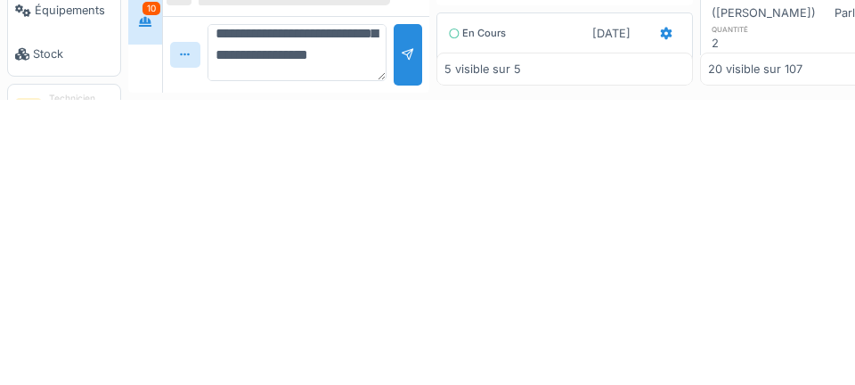
type textarea "**********"
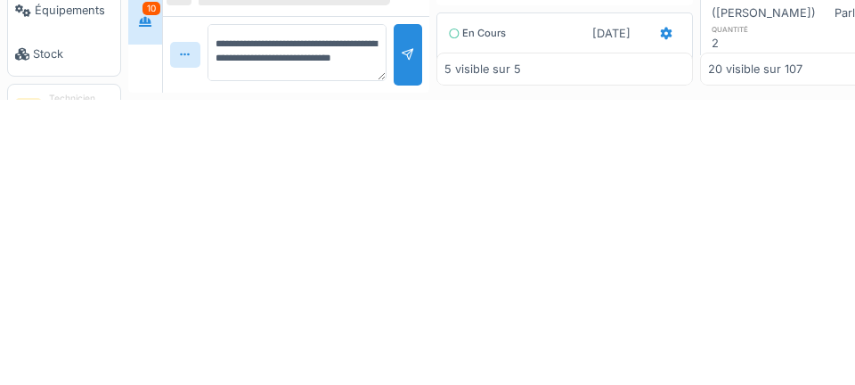
click at [404, 347] on div at bounding box center [408, 339] width 29 height 61
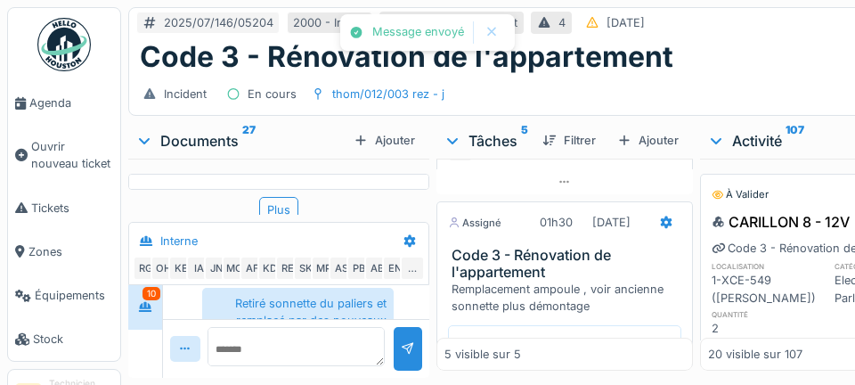
scroll to position [609, 0]
click at [601, 370] on div "Marquer comme terminé" at bounding box center [597, 382] width 168 height 24
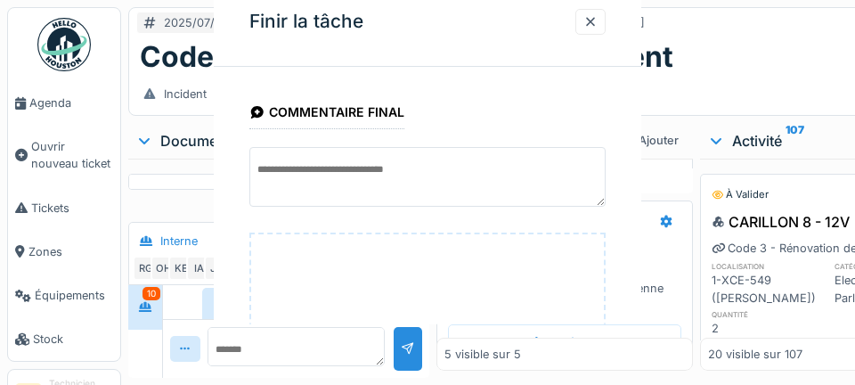
click at [604, 297] on div "Déposez directement des fichiers ici, ou cliquez pour sélectionner des fichiers" at bounding box center [427, 366] width 356 height 267
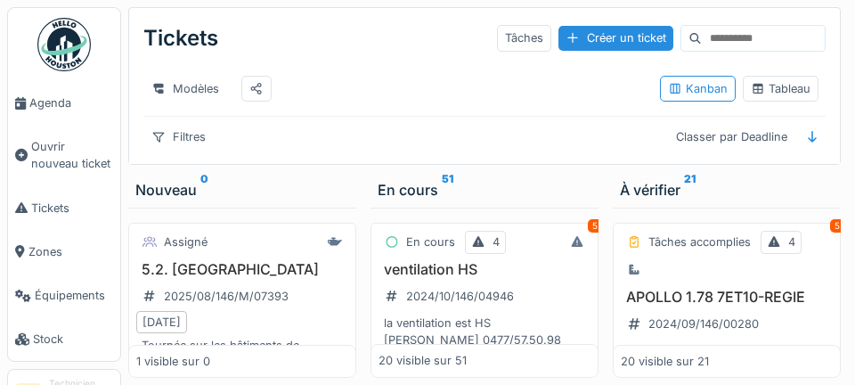
click at [60, 104] on span "Agenda" at bounding box center [71, 102] width 84 height 17
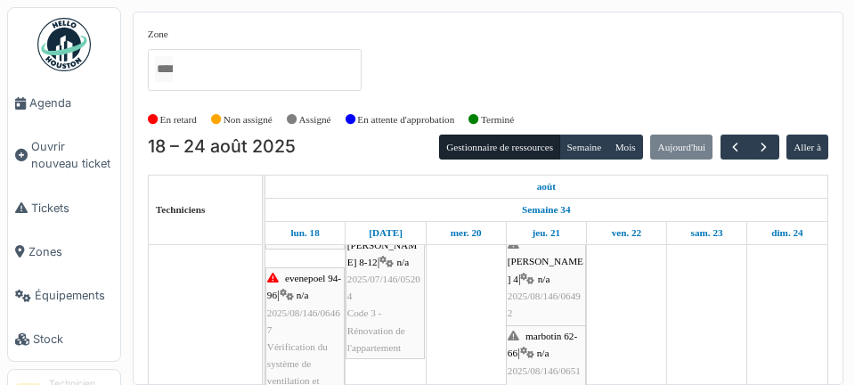
scroll to position [389, 0]
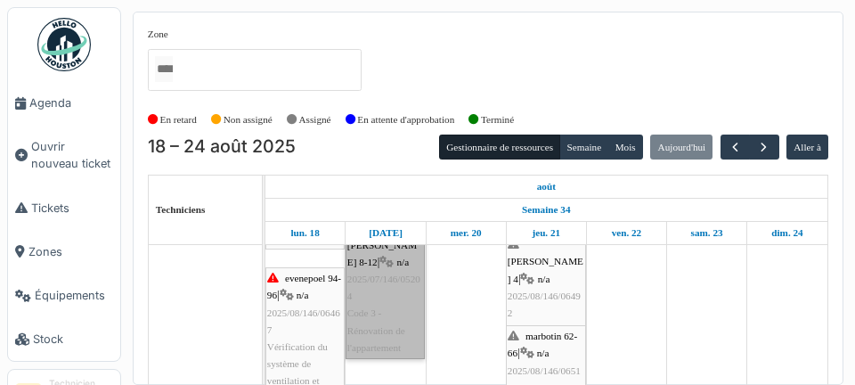
click at [403, 332] on link "gaucheret 132-136 (rue) / [PERSON_NAME] 8-12 | n/a 2025/07/146/05204 Code 3 - R…" at bounding box center [385, 279] width 79 height 159
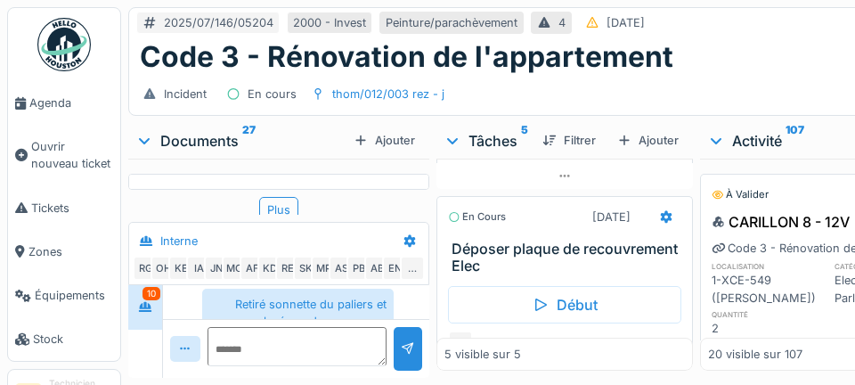
scroll to position [415, 0]
click at [609, 341] on div "Marquer comme terminé" at bounding box center [597, 342] width 168 height 24
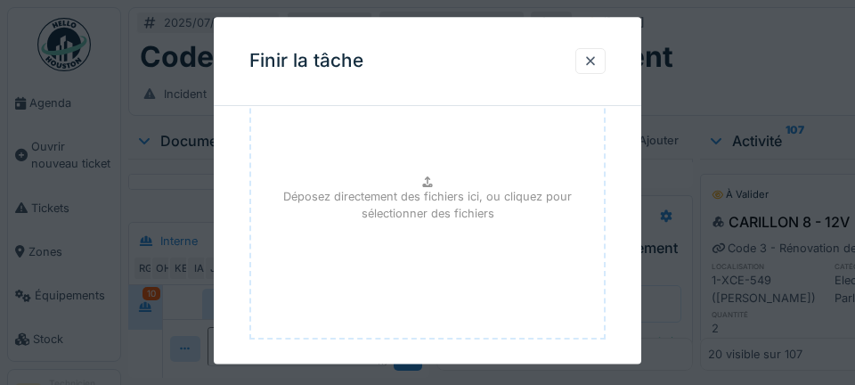
scroll to position [216, 0]
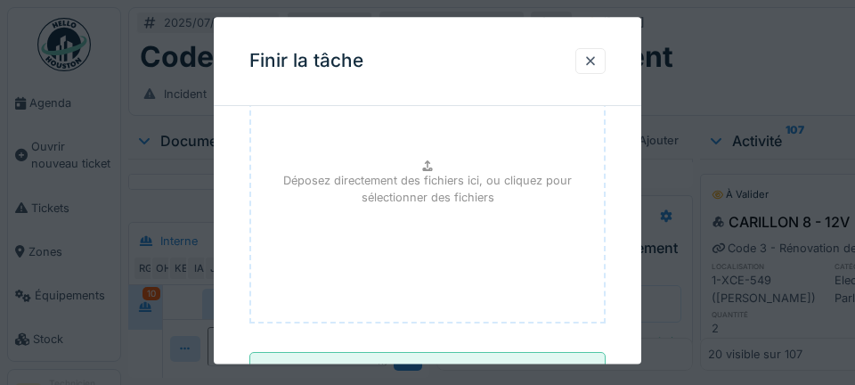
click at [455, 378] on input "**********" at bounding box center [427, 371] width 356 height 37
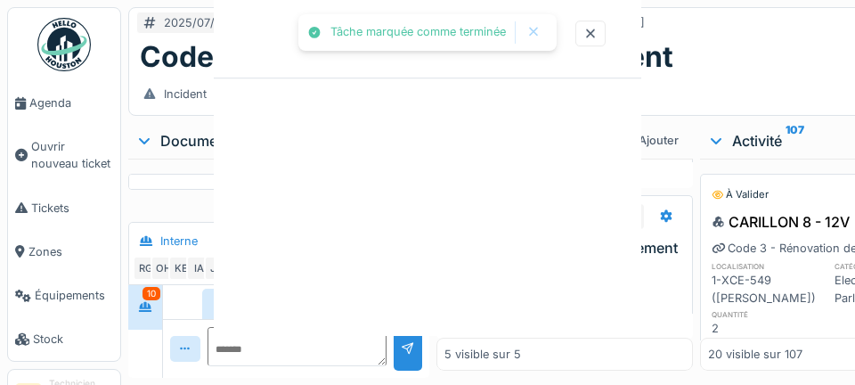
scroll to position [0, 0]
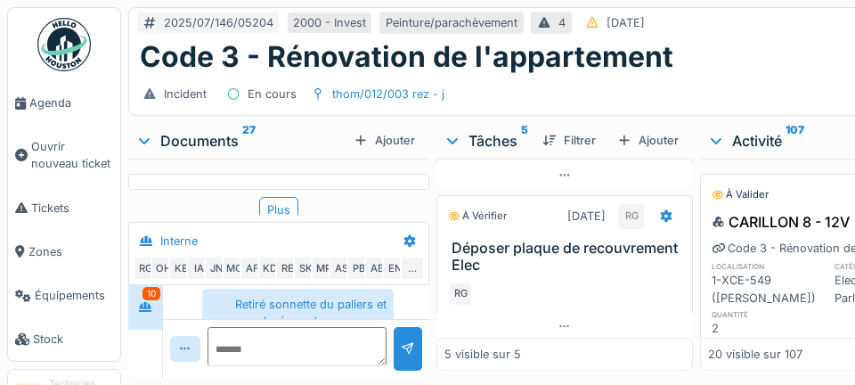
click at [53, 106] on span "Agenda" at bounding box center [71, 102] width 84 height 17
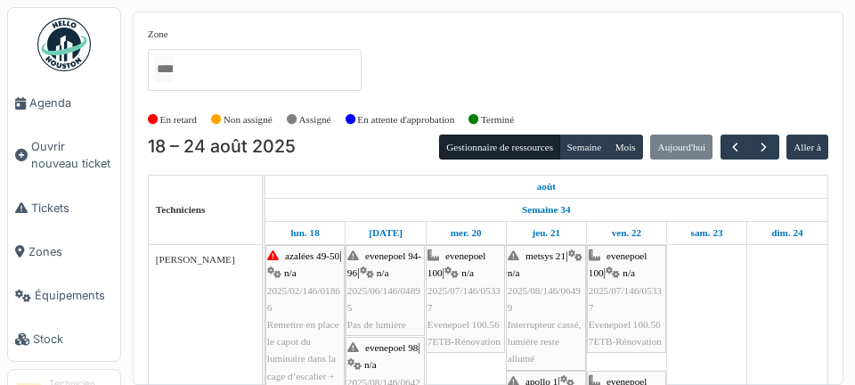
click at [80, 130] on link "Ouvrir nouveau ticket" at bounding box center [64, 155] width 112 height 61
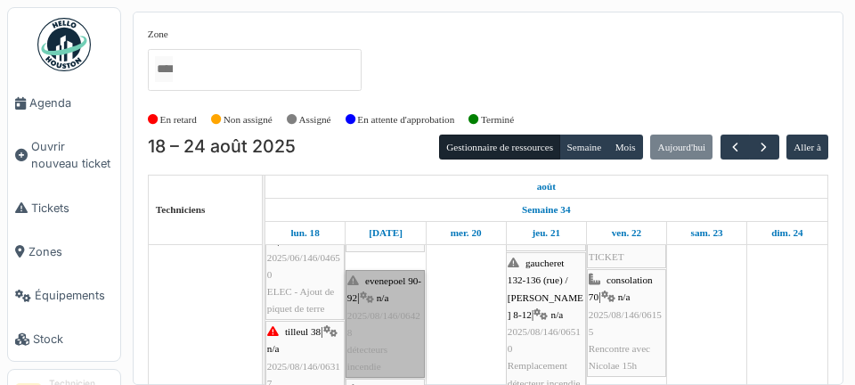
click at [397, 338] on link "evenepoel 90-92 | n/a 2025/08/146/06428 détecteurs incendie" at bounding box center [385, 324] width 79 height 108
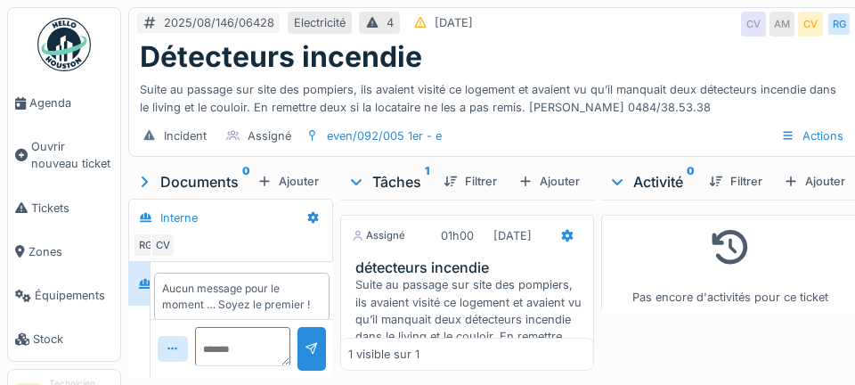
click at [69, 109] on span "Agenda" at bounding box center [71, 102] width 84 height 17
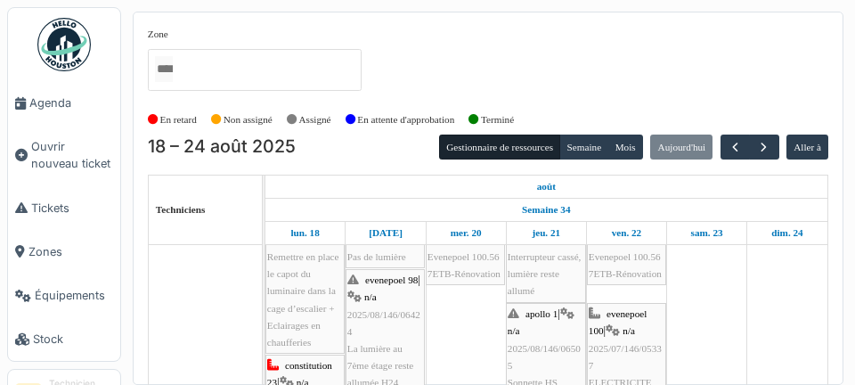
scroll to position [84, 0]
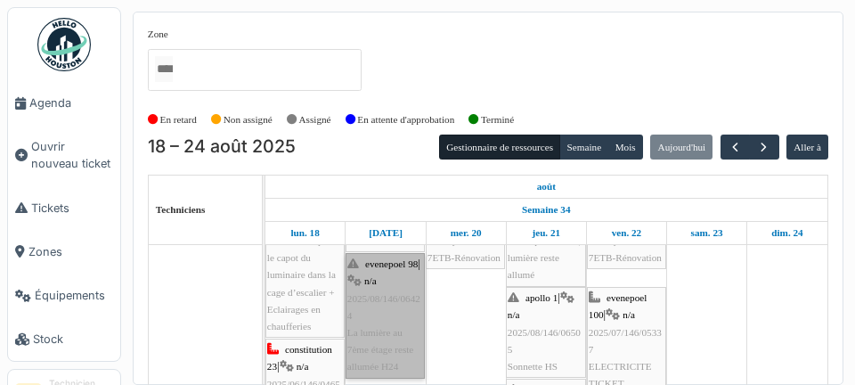
click at [381, 341] on link "evenepoel 98 | n/a 2025/08/146/06424 La lumière au 7ème étage reste allumée H24" at bounding box center [385, 315] width 79 height 125
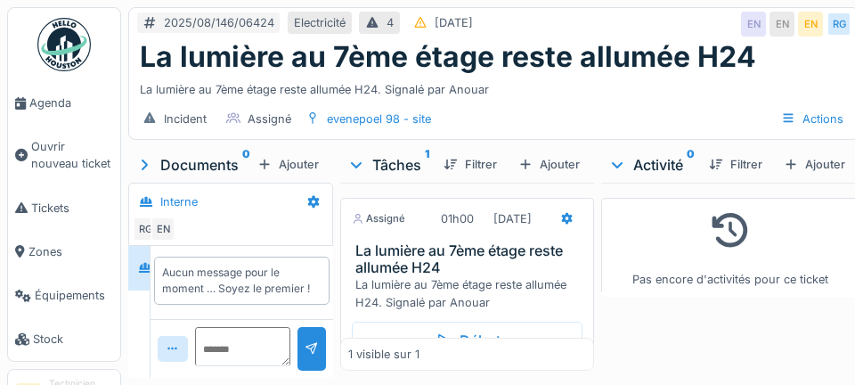
click at [482, 348] on div "Début" at bounding box center [467, 340] width 231 height 37
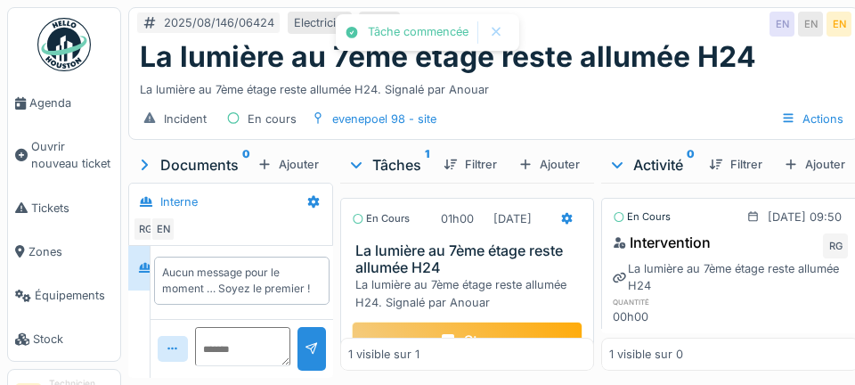
click at [552, 231] on div at bounding box center [567, 219] width 30 height 26
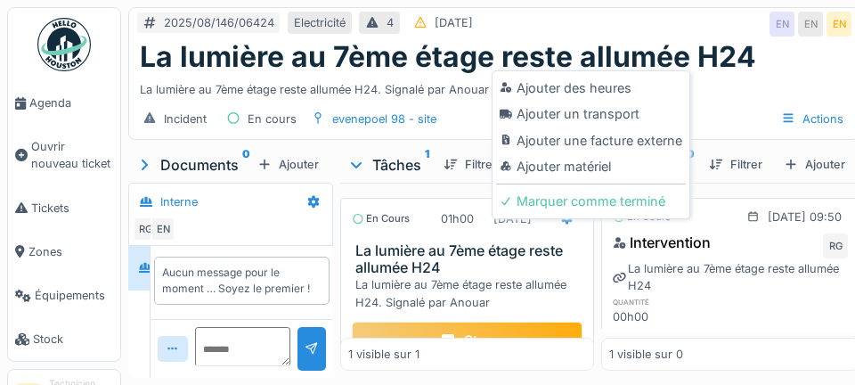
click at [622, 113] on div "Ajouter un transport" at bounding box center [591, 114] width 190 height 27
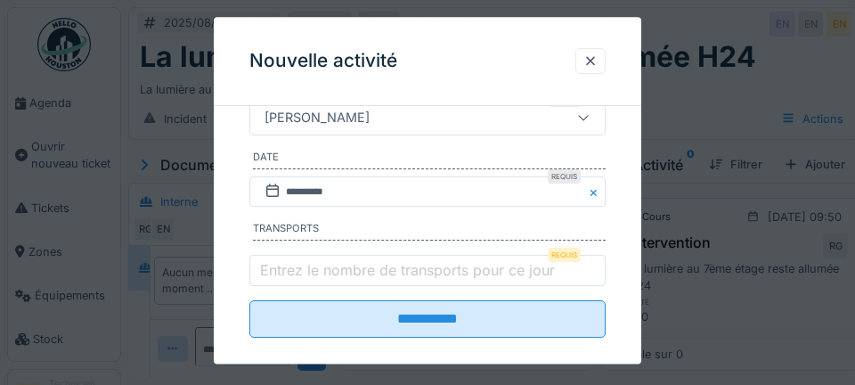
scroll to position [309, 0]
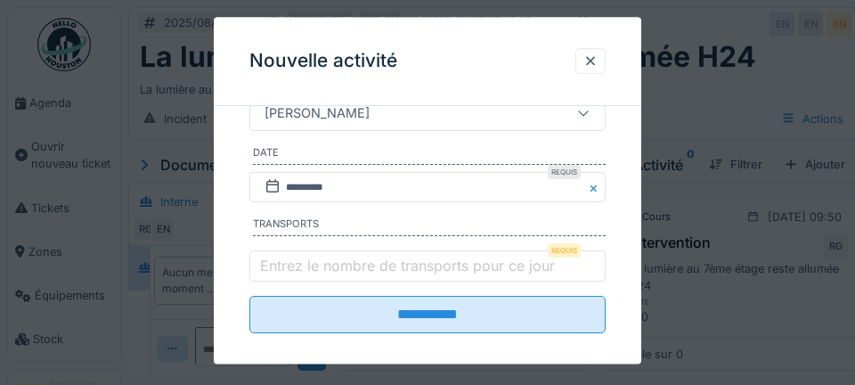
click at [302, 268] on label "Entrez le nombre de transports pour ce jour" at bounding box center [408, 265] width 302 height 21
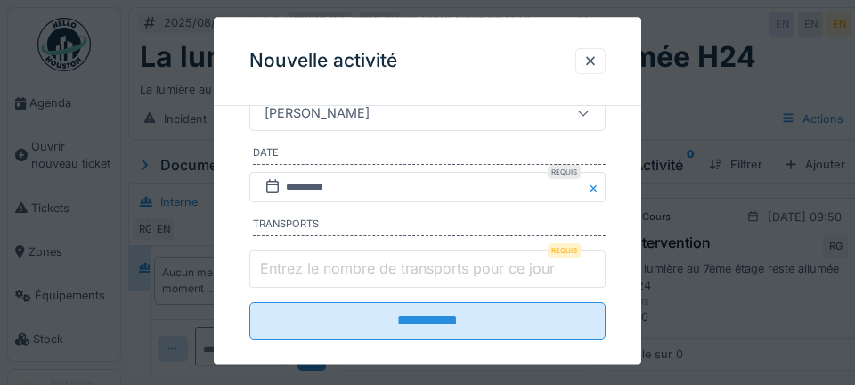
click at [302, 268] on input "Entrez le nombre de transports pour ce jour" at bounding box center [427, 269] width 356 height 37
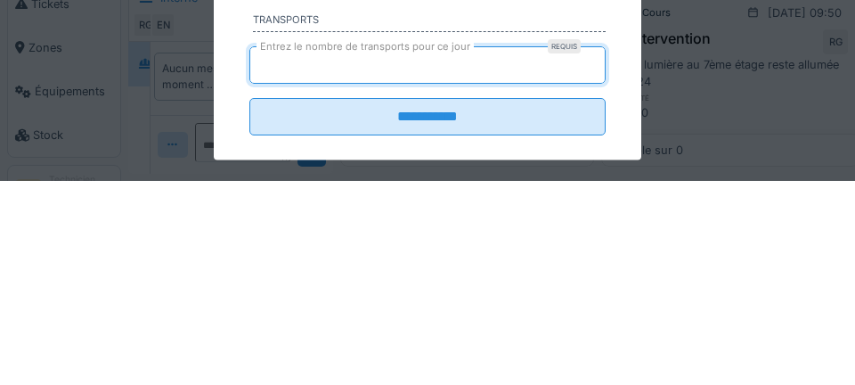
type input "*"
click at [249, 303] on input "**********" at bounding box center [427, 321] width 356 height 37
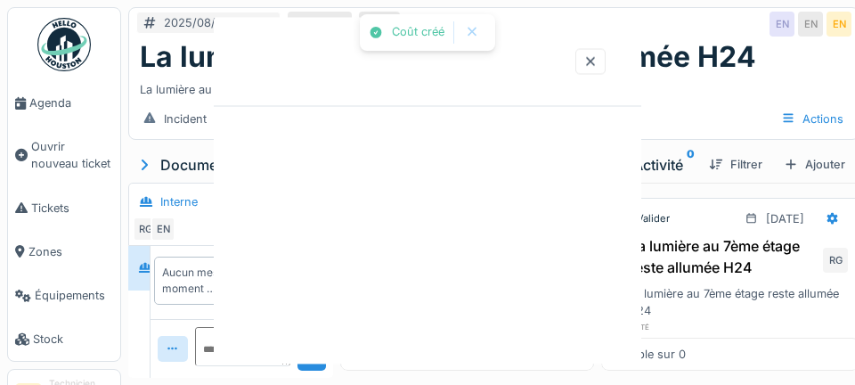
scroll to position [0, 0]
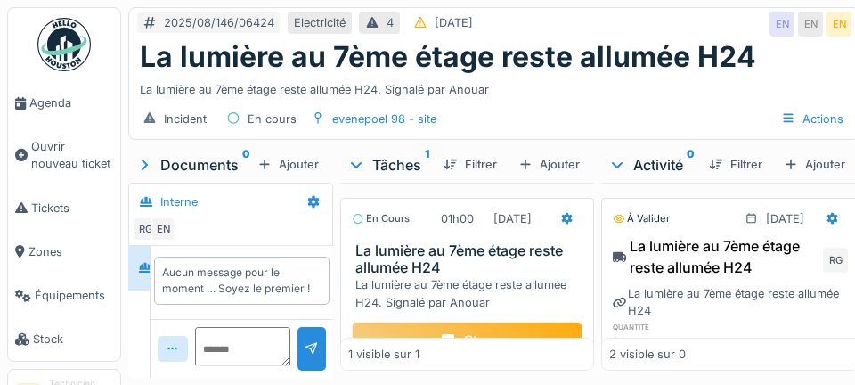
click at [49, 99] on span "Agenda" at bounding box center [71, 102] width 84 height 17
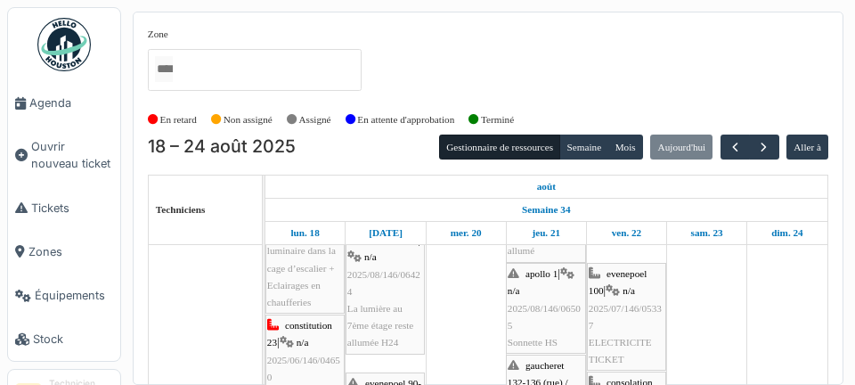
scroll to position [94, 0]
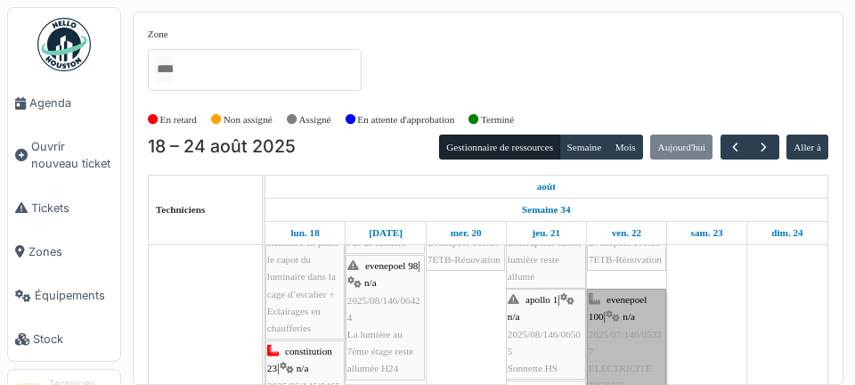
click at [629, 337] on link "evenepoel 100 | n/a 2025/07/146/05337 ELECTRICITE TICKET" at bounding box center [626, 343] width 79 height 108
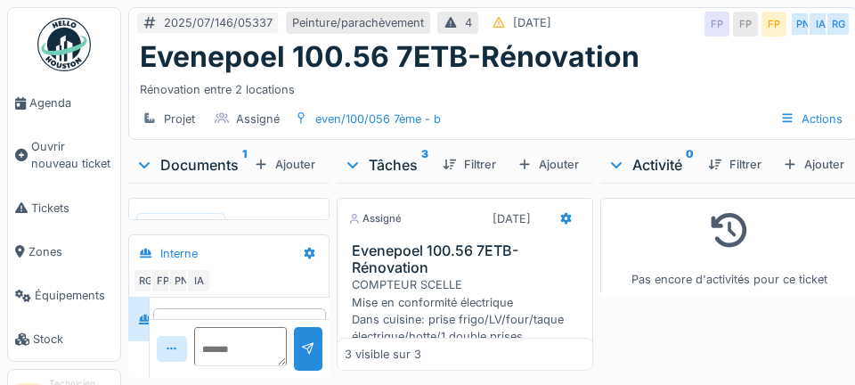
scroll to position [5, 0]
click at [72, 112] on link "Agenda" at bounding box center [64, 103] width 112 height 44
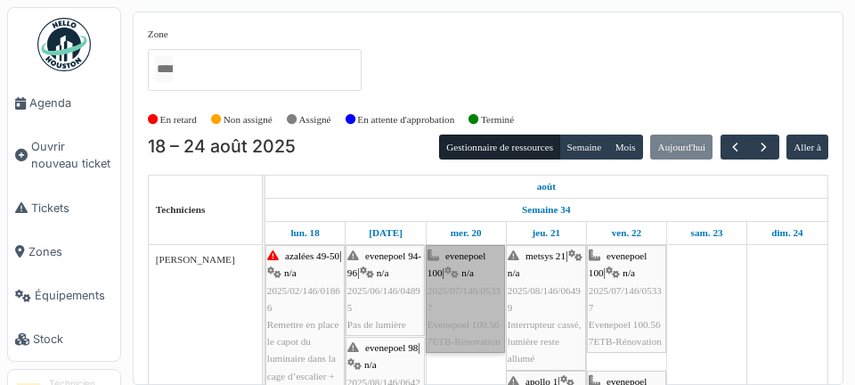
click at [462, 344] on link "evenepoel 100 | n/a 2025/07/146/05337 Evenepoel 100.56 7ETB-Rénovation" at bounding box center [465, 299] width 79 height 108
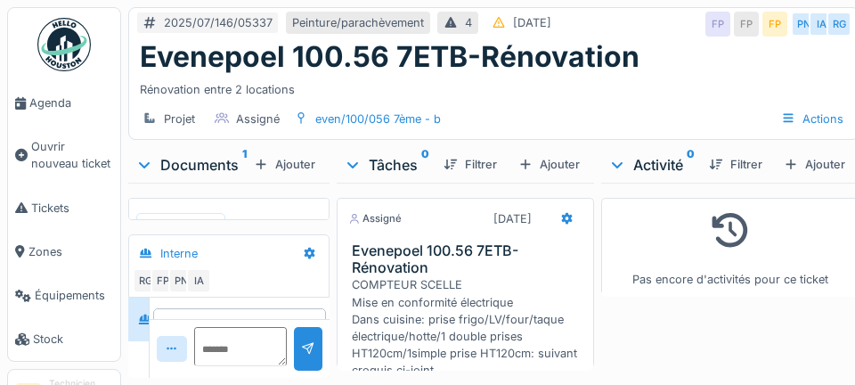
scroll to position [5, 0]
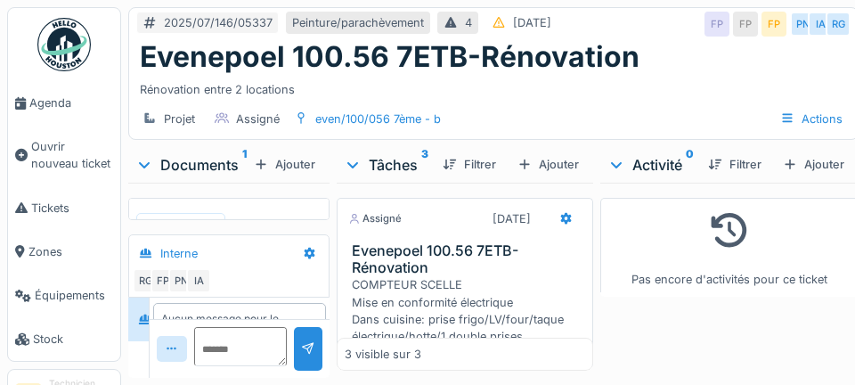
click at [45, 130] on link "Ouvrir nouveau ticket" at bounding box center [64, 155] width 112 height 61
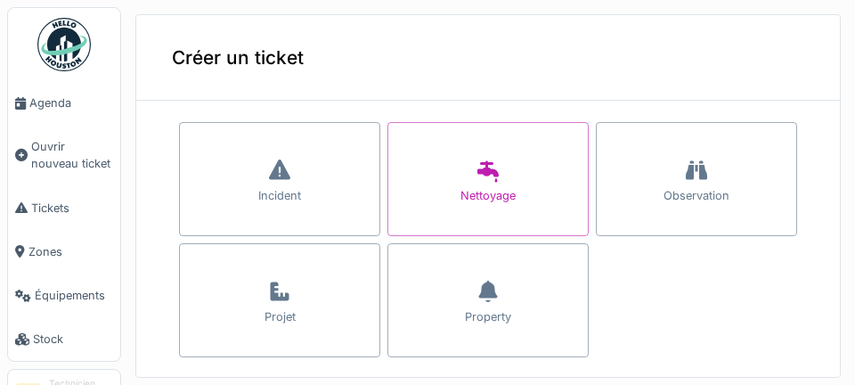
click at [45, 99] on span "Agenda" at bounding box center [71, 102] width 84 height 17
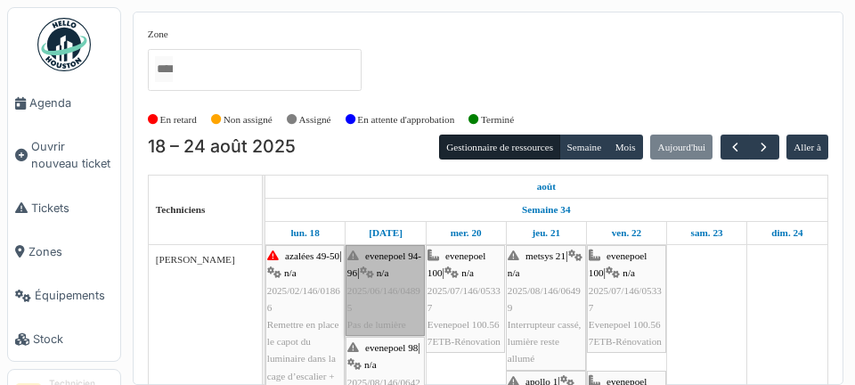
click at [372, 305] on link "evenepoel 94-96 | n/a 2025/06/146/04895 Pas de lumière" at bounding box center [385, 290] width 79 height 91
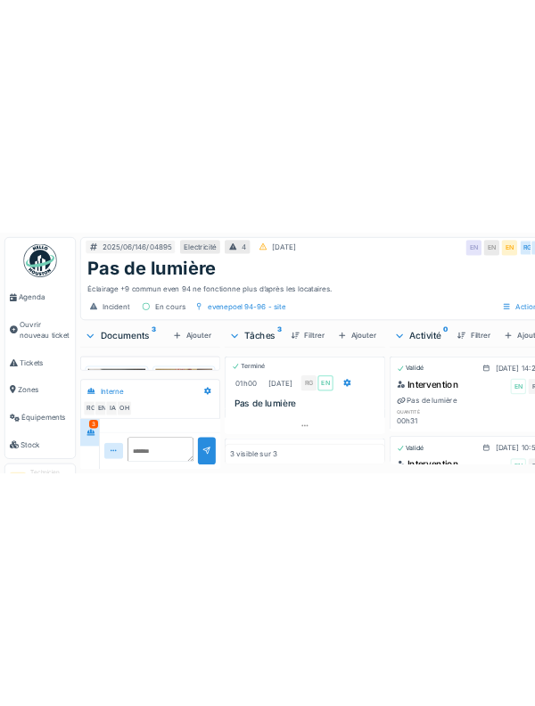
scroll to position [664, 0]
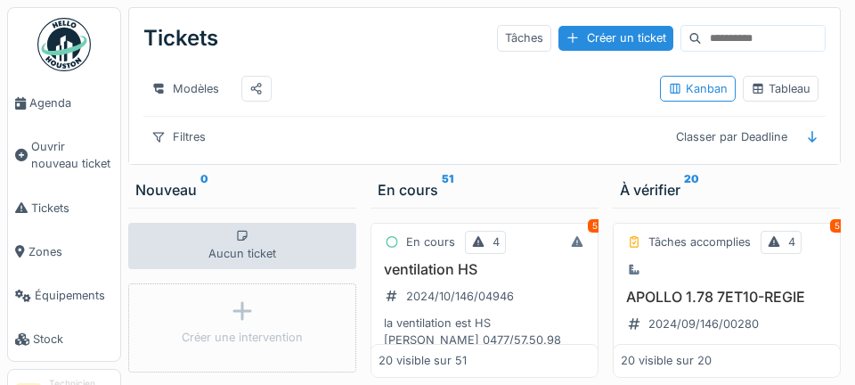
click at [52, 112] on link "Agenda" at bounding box center [64, 103] width 112 height 44
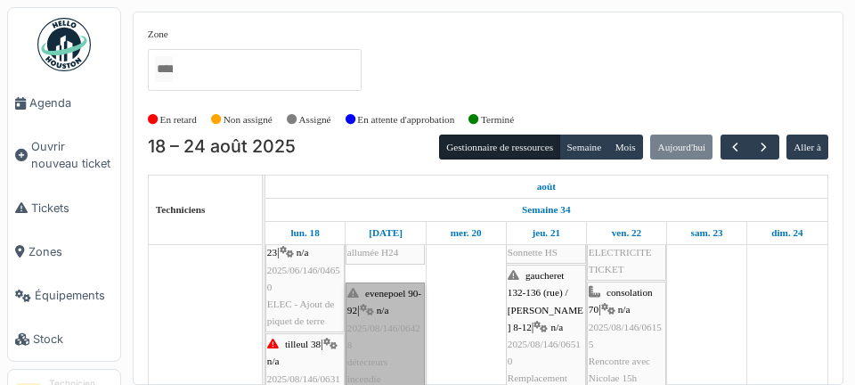
click at [402, 355] on link "evenepoel 90-92 | n/a 2025/08/146/06428 détecteurs incendie" at bounding box center [385, 336] width 79 height 108
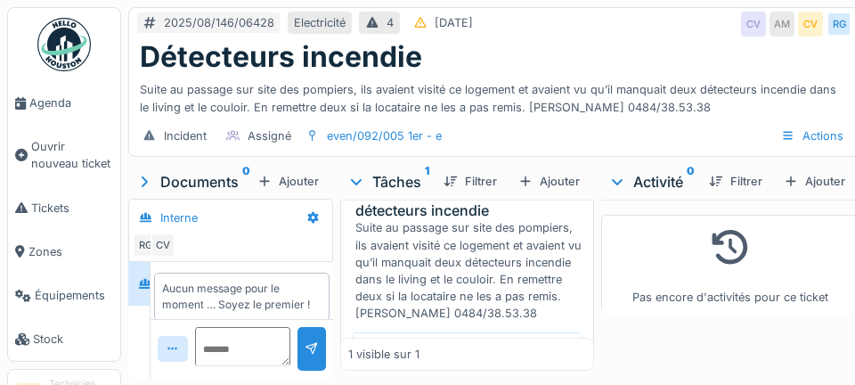
scroll to position [65, 0]
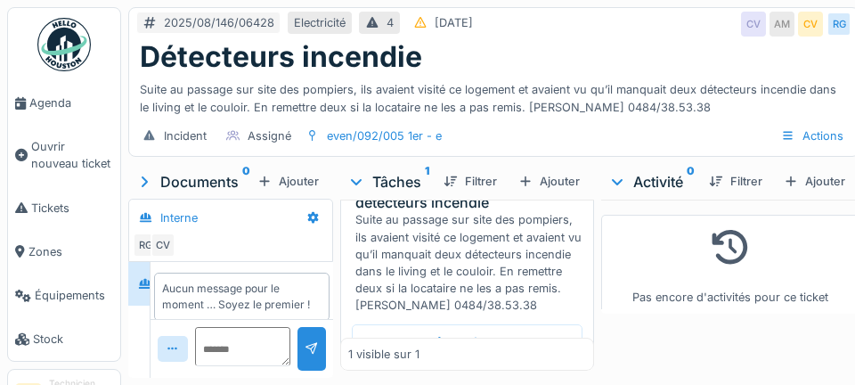
click at [495, 362] on div "Début" at bounding box center [467, 342] width 231 height 37
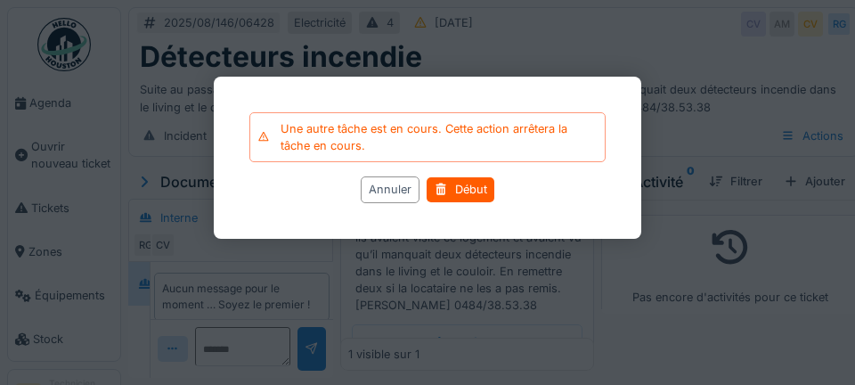
click at [480, 190] on div "Début" at bounding box center [461, 190] width 68 height 24
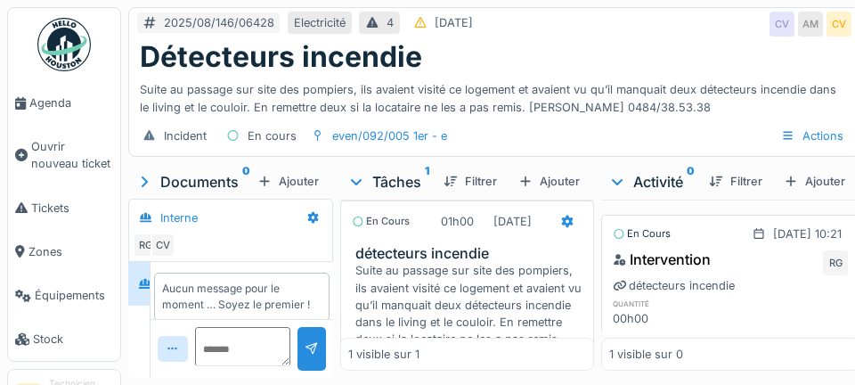
scroll to position [0, 0]
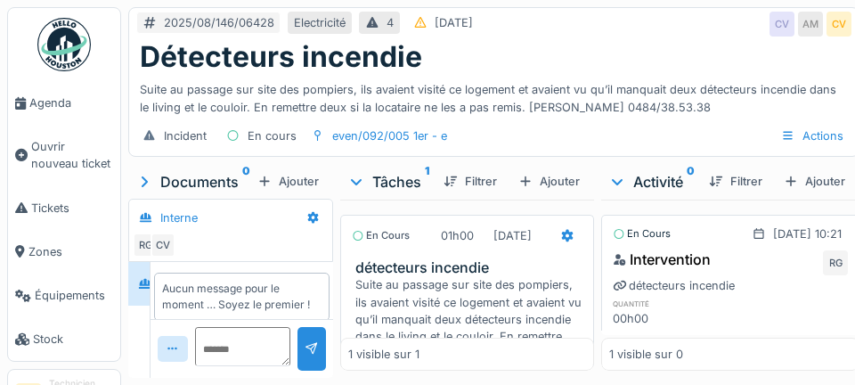
click at [562, 241] on icon at bounding box center [568, 235] width 12 height 12
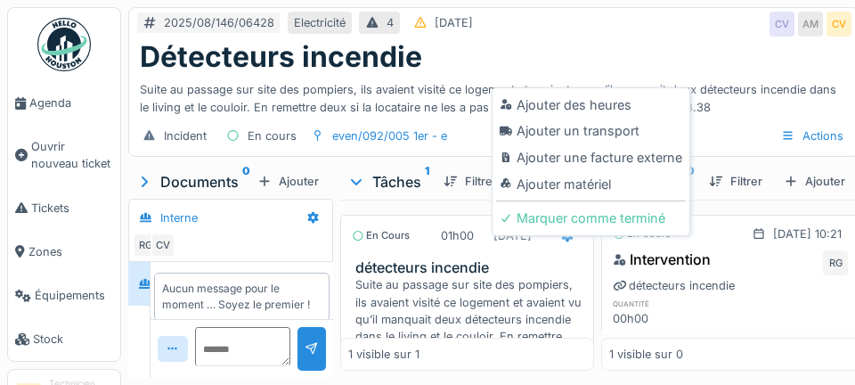
click at [635, 140] on div "Ajouter un transport" at bounding box center [591, 131] width 190 height 27
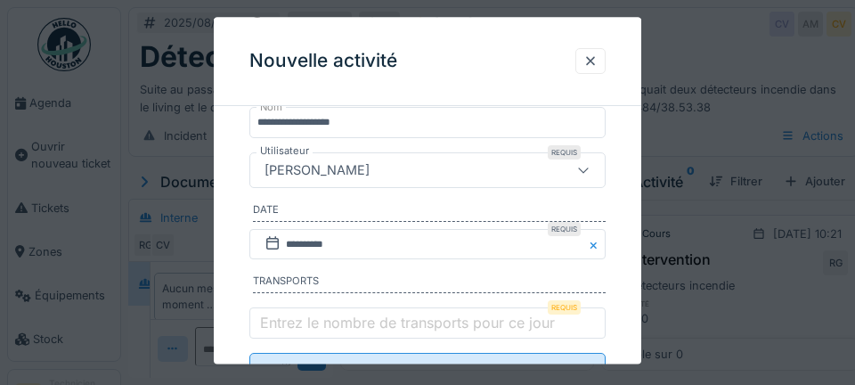
scroll to position [257, 0]
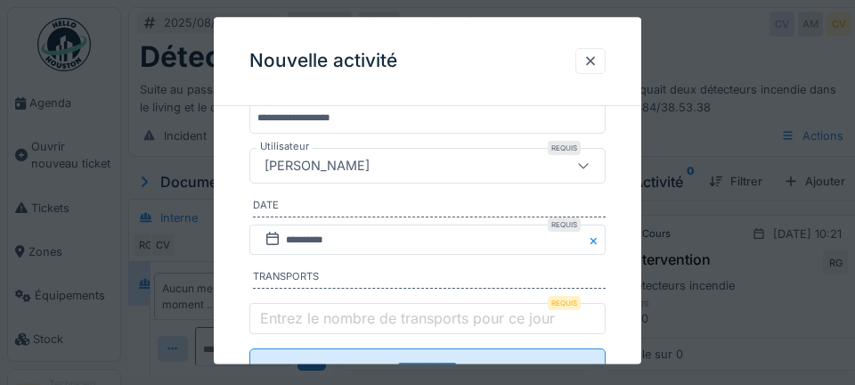
click at [307, 327] on label "Entrez le nombre de transports pour ce jour" at bounding box center [408, 317] width 302 height 21
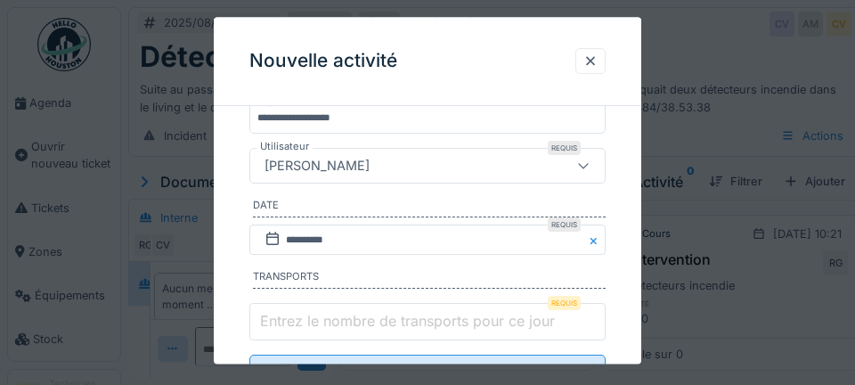
click at [307, 327] on input "Entrez le nombre de transports pour ce jour" at bounding box center [427, 322] width 356 height 37
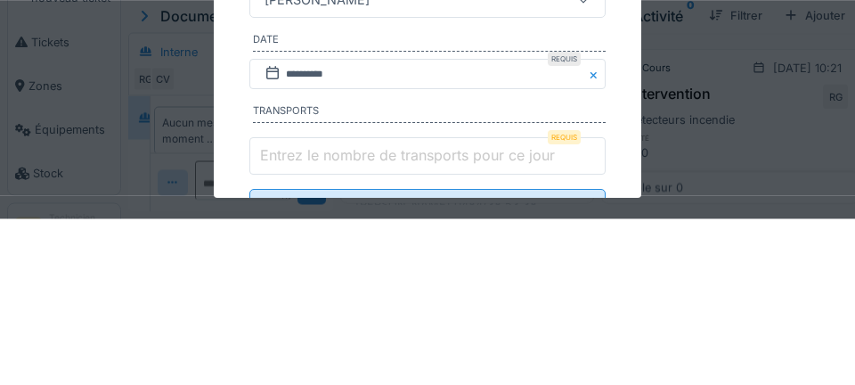
scroll to position [13, 0]
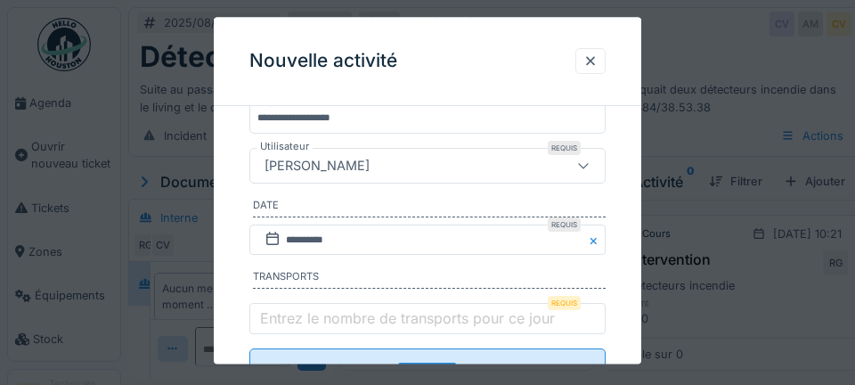
click at [332, 192] on fieldset "**********" at bounding box center [427, 132] width 356 height 536
click at [278, 329] on label "Entrez le nombre de transports pour ce jour" at bounding box center [408, 317] width 302 height 21
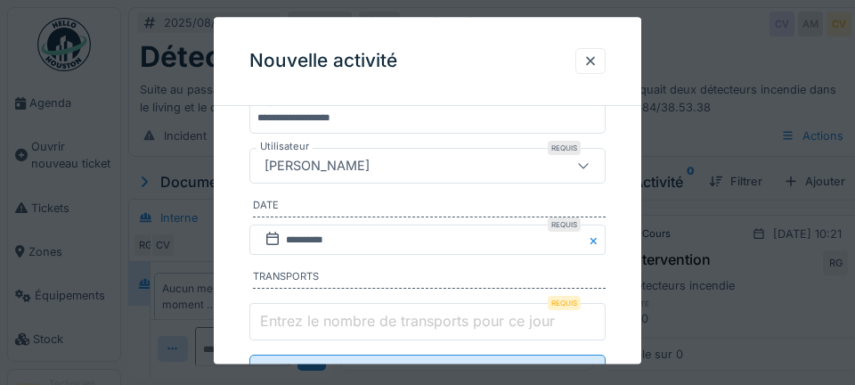
click at [278, 332] on input "Entrez le nombre de transports pour ce jour" at bounding box center [427, 322] width 356 height 37
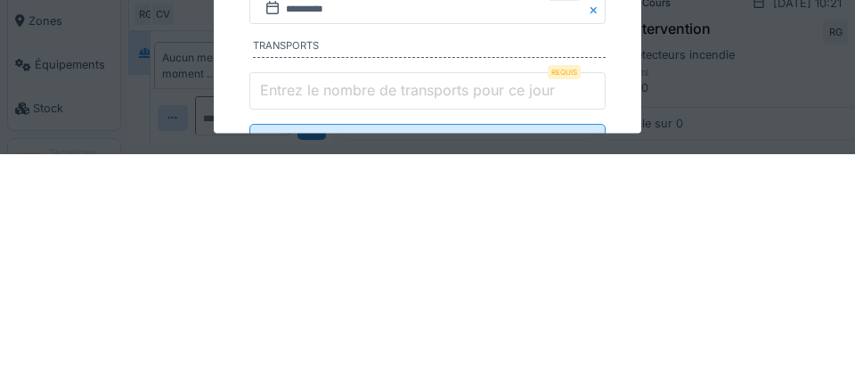
scroll to position [26, 0]
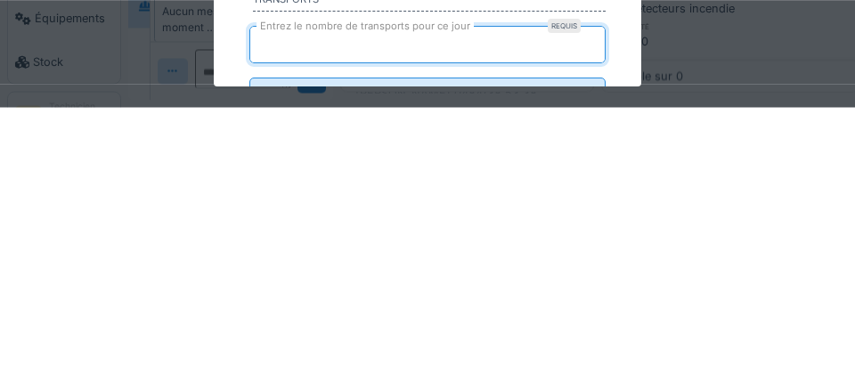
type input "*"
click at [249, 355] on input "**********" at bounding box center [427, 373] width 356 height 37
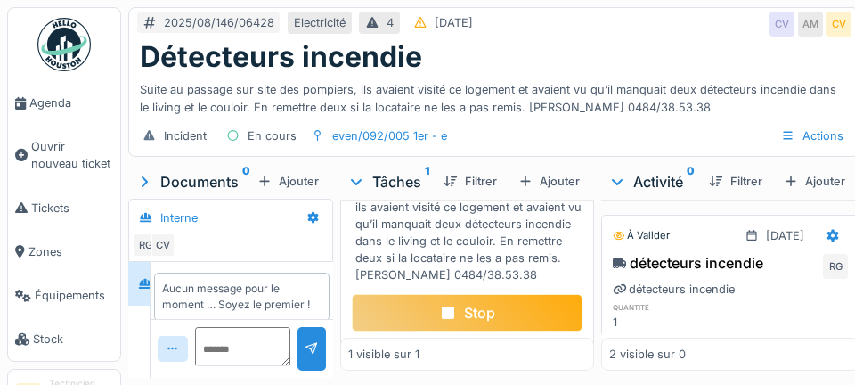
scroll to position [99, 0]
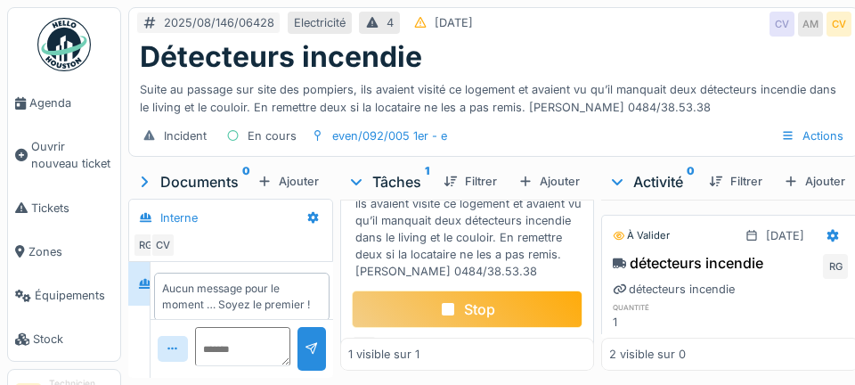
click at [503, 231] on div "Suite au passage sur site des pompiers, ils avaient visité ce logement et avaie…" at bounding box center [470, 228] width 231 height 102
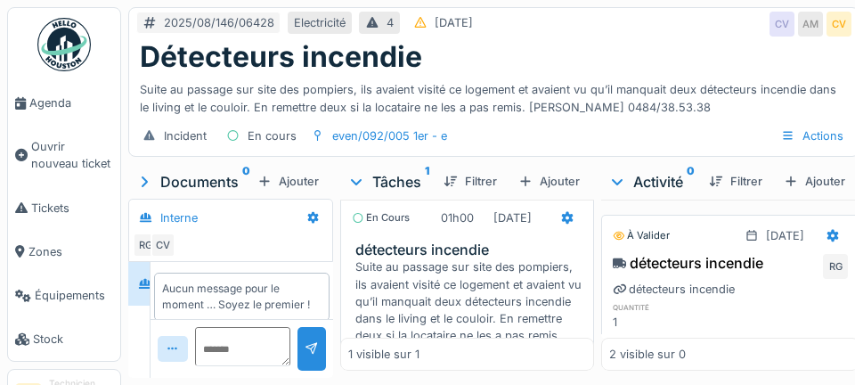
scroll to position [0, 0]
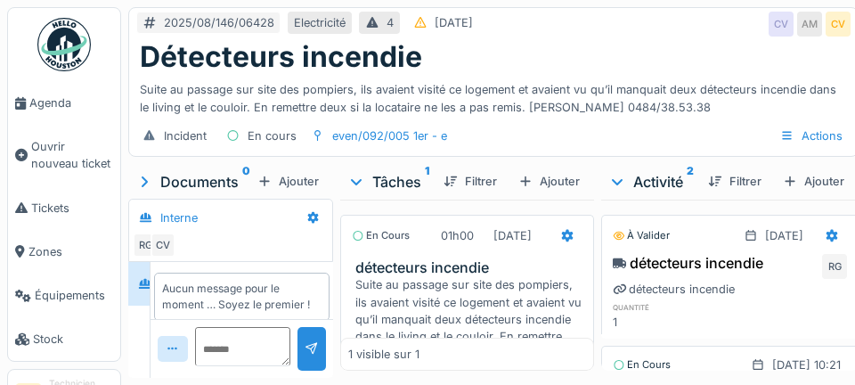
click at [61, 110] on span "Agenda" at bounding box center [71, 102] width 84 height 17
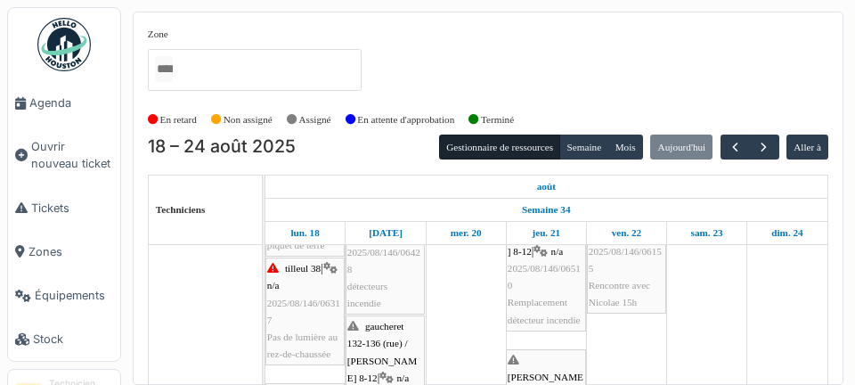
scroll to position [274, 0]
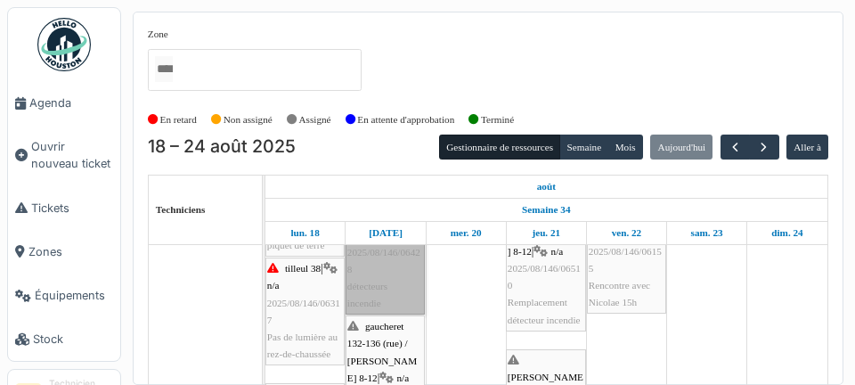
click at [389, 287] on link "evenepoel 90-92 | n/a 2025/08/146/06428 détecteurs incendie" at bounding box center [385, 261] width 79 height 108
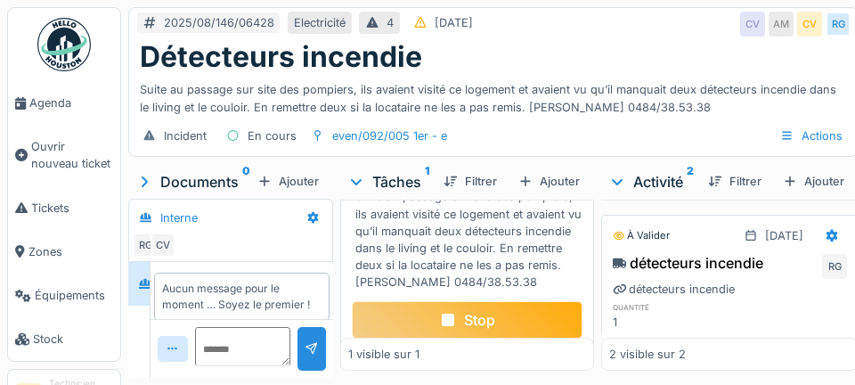
scroll to position [99, 0]
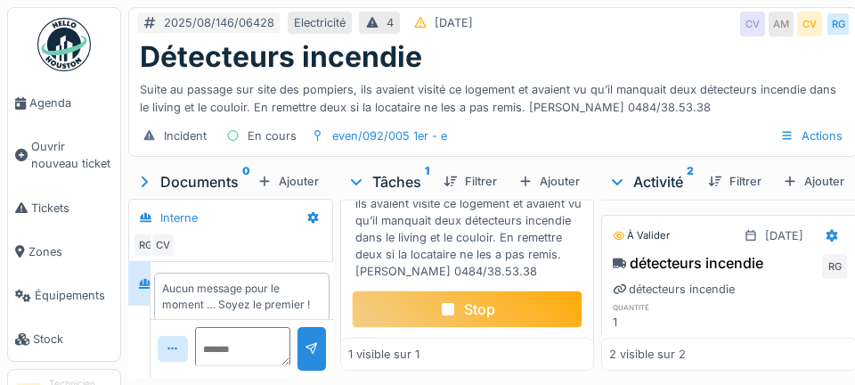
click at [521, 328] on div "Stop" at bounding box center [467, 308] width 231 height 37
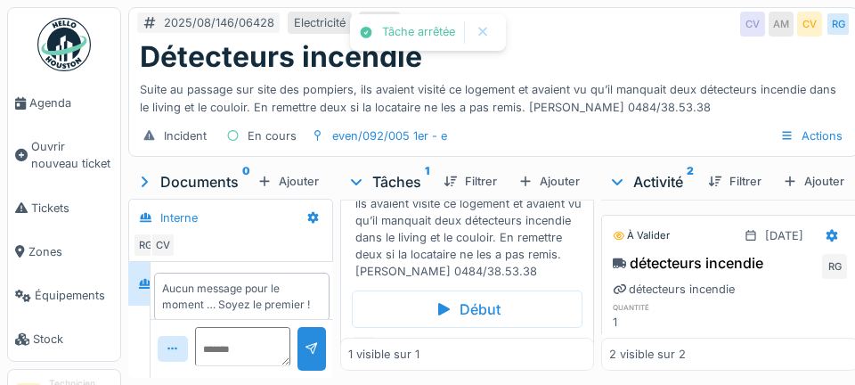
click at [73, 106] on span "Agenda" at bounding box center [71, 102] width 84 height 17
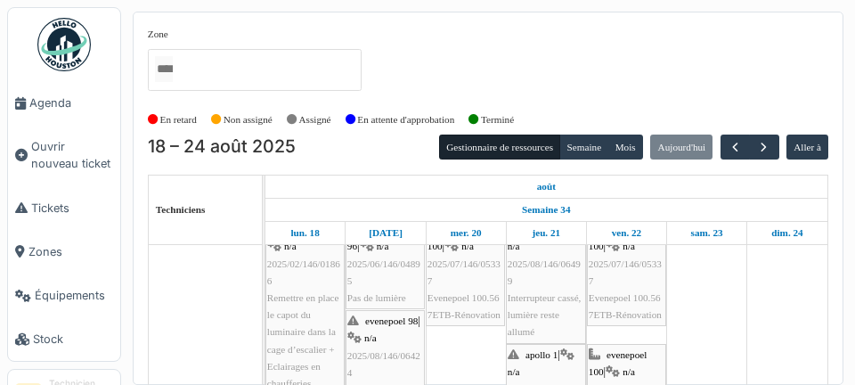
scroll to position [31, 0]
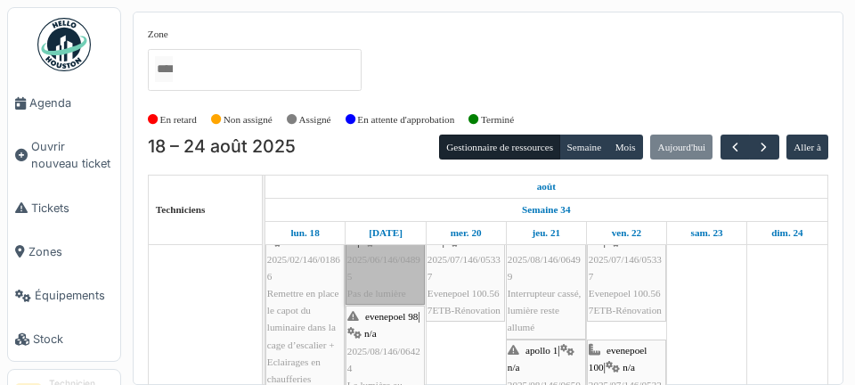
click at [404, 282] on link "evenepoel 94-96 | n/a 2025/06/146/04895 Pas de lumière" at bounding box center [385, 259] width 79 height 91
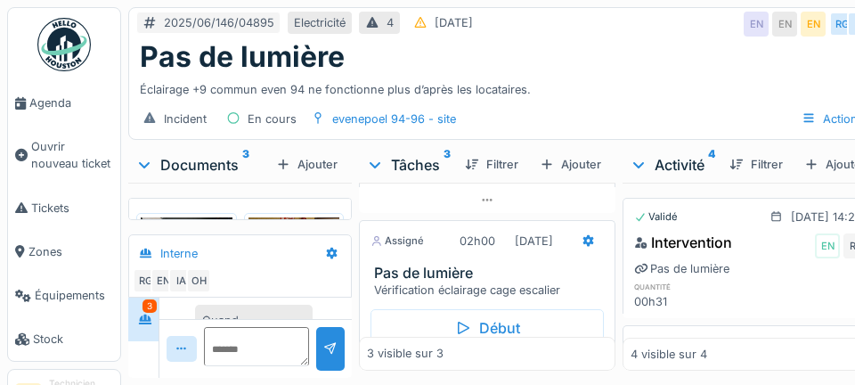
scroll to position [113, 0]
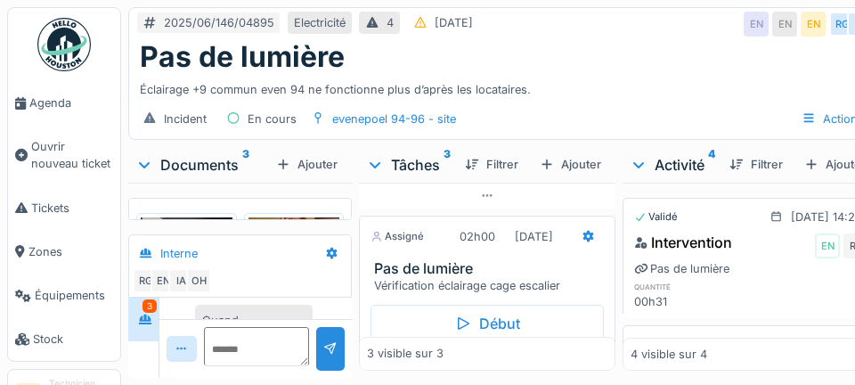
click at [582, 242] on icon at bounding box center [589, 237] width 14 height 12
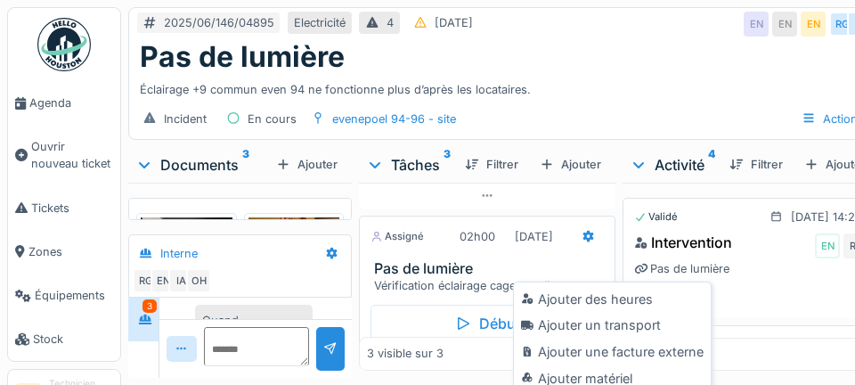
click at [481, 342] on div "Début" at bounding box center [487, 323] width 233 height 37
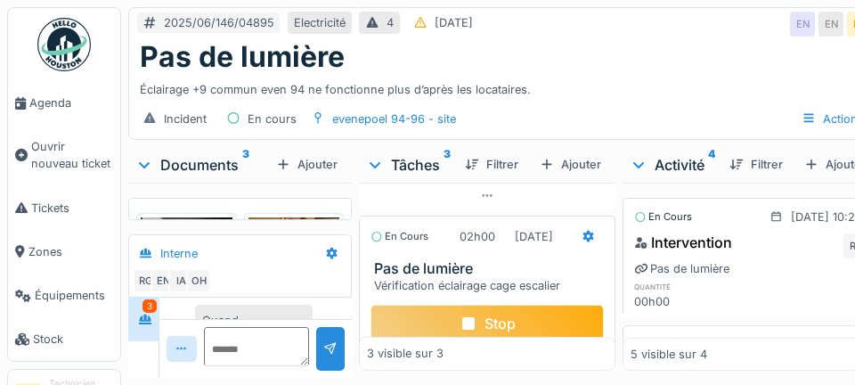
click at [584, 242] on icon at bounding box center [590, 236] width 12 height 12
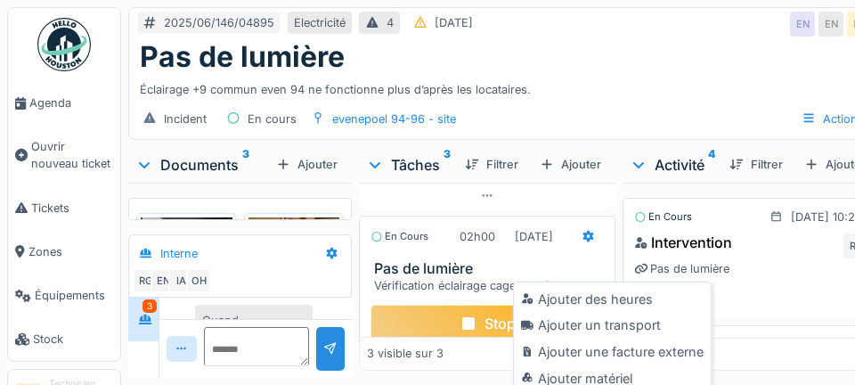
click at [647, 334] on div "Ajouter un transport" at bounding box center [613, 325] width 190 height 27
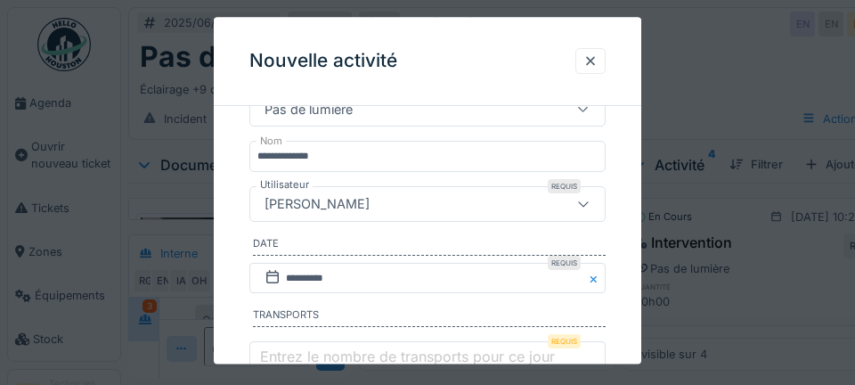
scroll to position [257, 0]
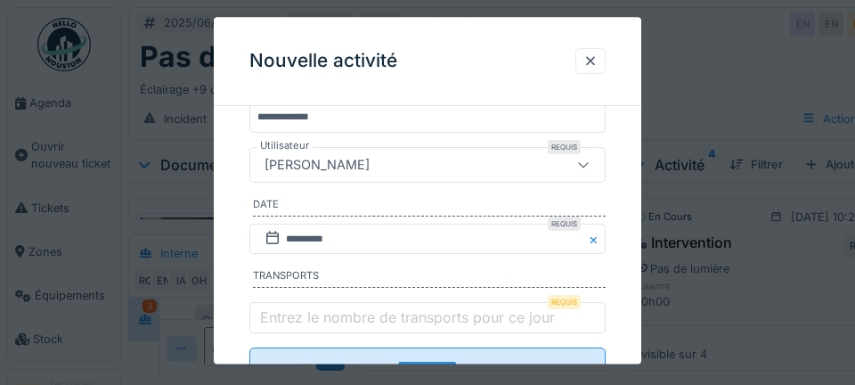
click at [359, 324] on label "Entrez le nombre de transports pour ce jour" at bounding box center [408, 316] width 302 height 21
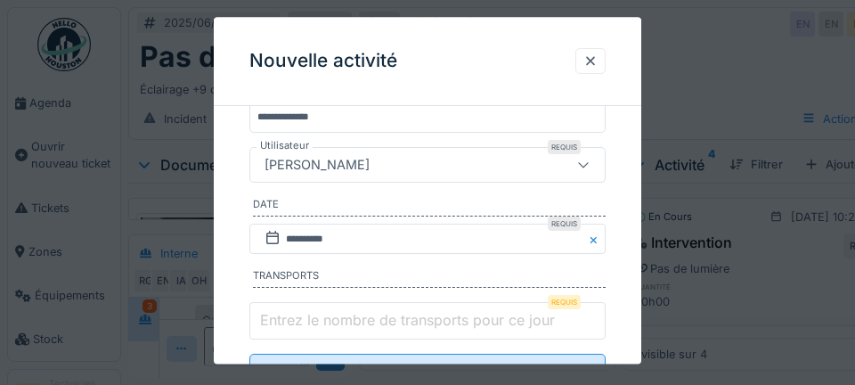
click at [359, 324] on input "Entrez le nombre de transports pour ce jour" at bounding box center [427, 321] width 356 height 37
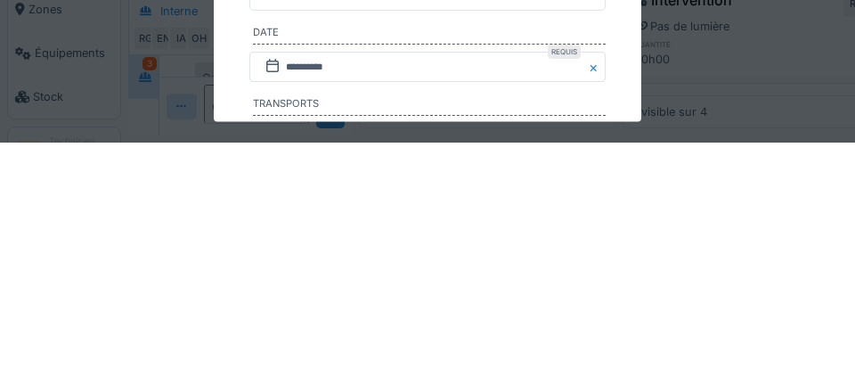
scroll to position [340, 0]
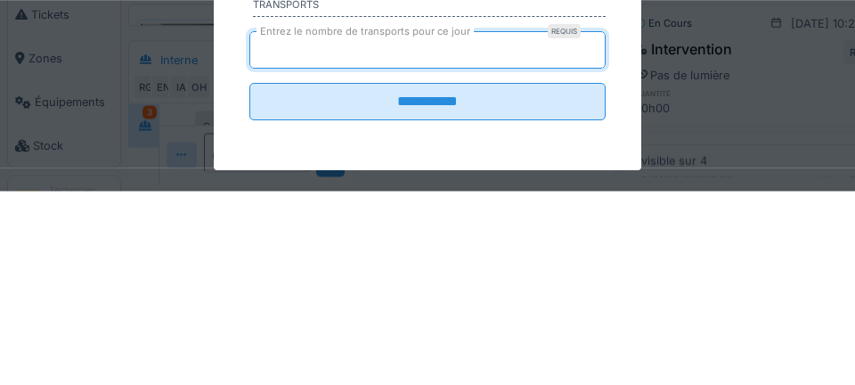
type input "*"
click at [249, 277] on input "**********" at bounding box center [427, 295] width 356 height 37
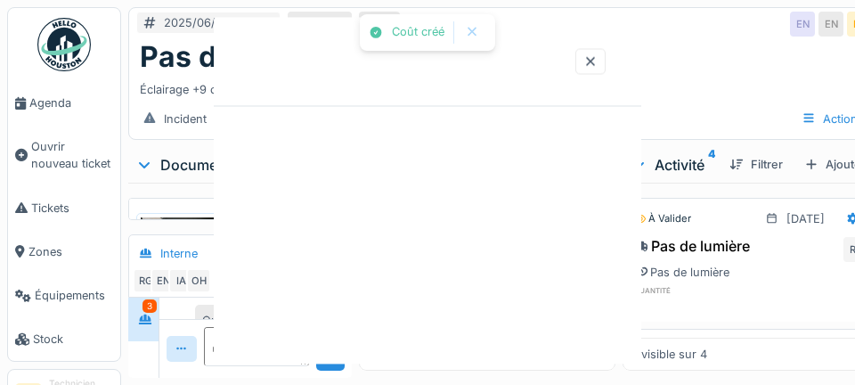
scroll to position [0, 0]
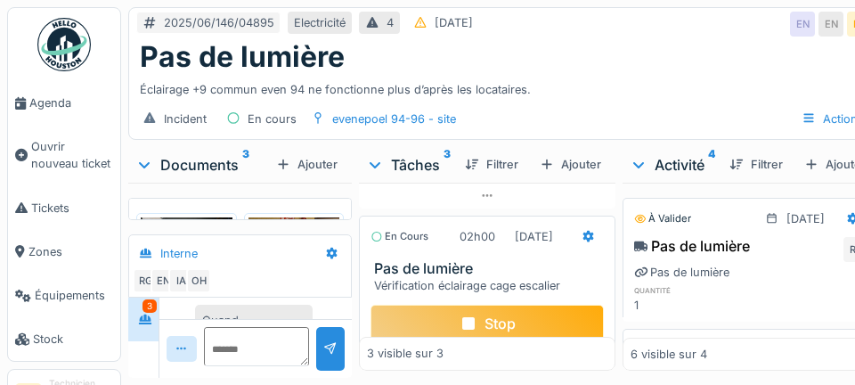
click at [216, 217] on img at bounding box center [187, 278] width 92 height 122
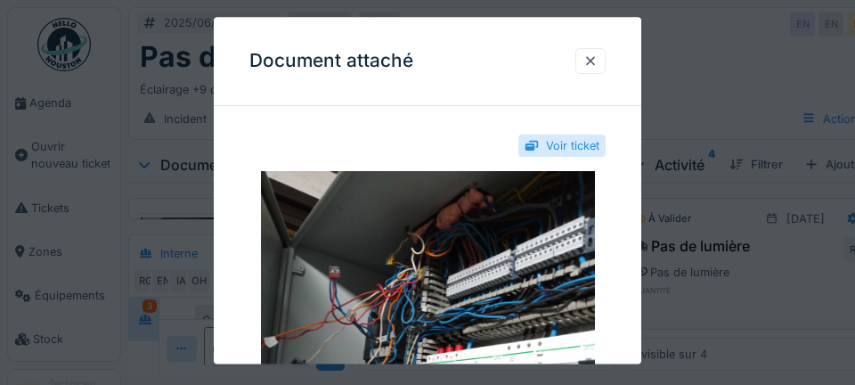
click at [596, 68] on div at bounding box center [591, 61] width 14 height 17
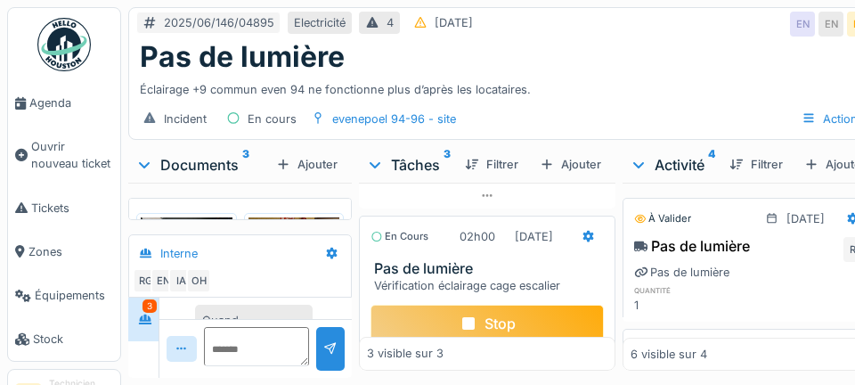
click at [300, 217] on img at bounding box center [295, 278] width 92 height 122
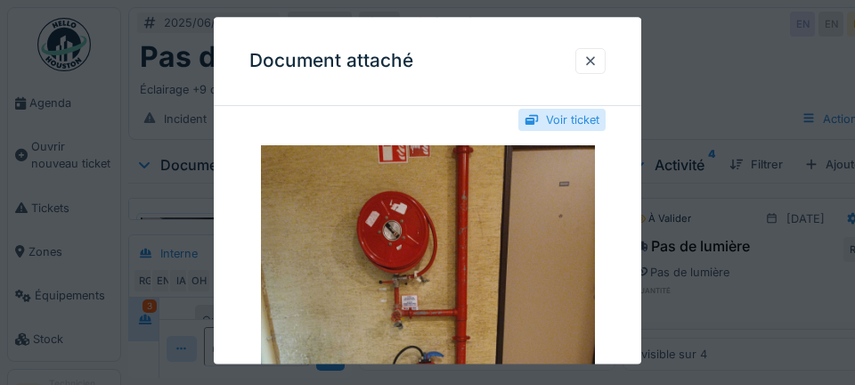
scroll to position [16, 0]
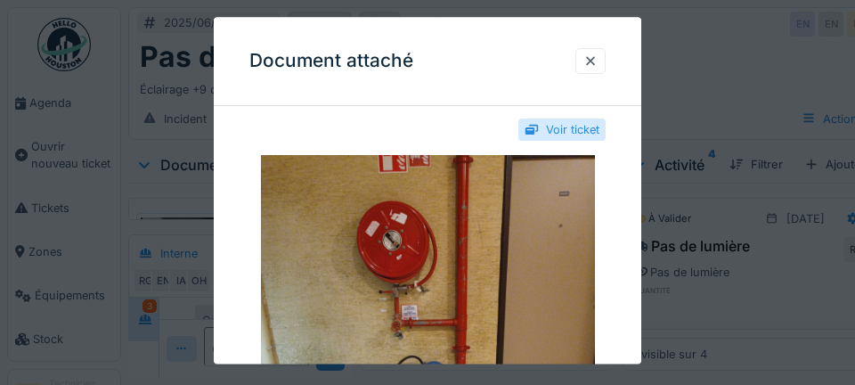
click at [593, 69] on div at bounding box center [591, 61] width 14 height 17
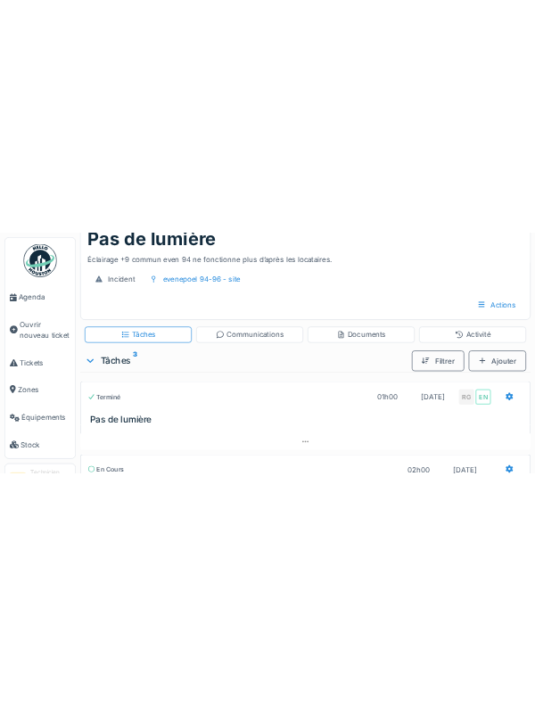
scroll to position [56, 0]
